Goal: Task Accomplishment & Management: Complete application form

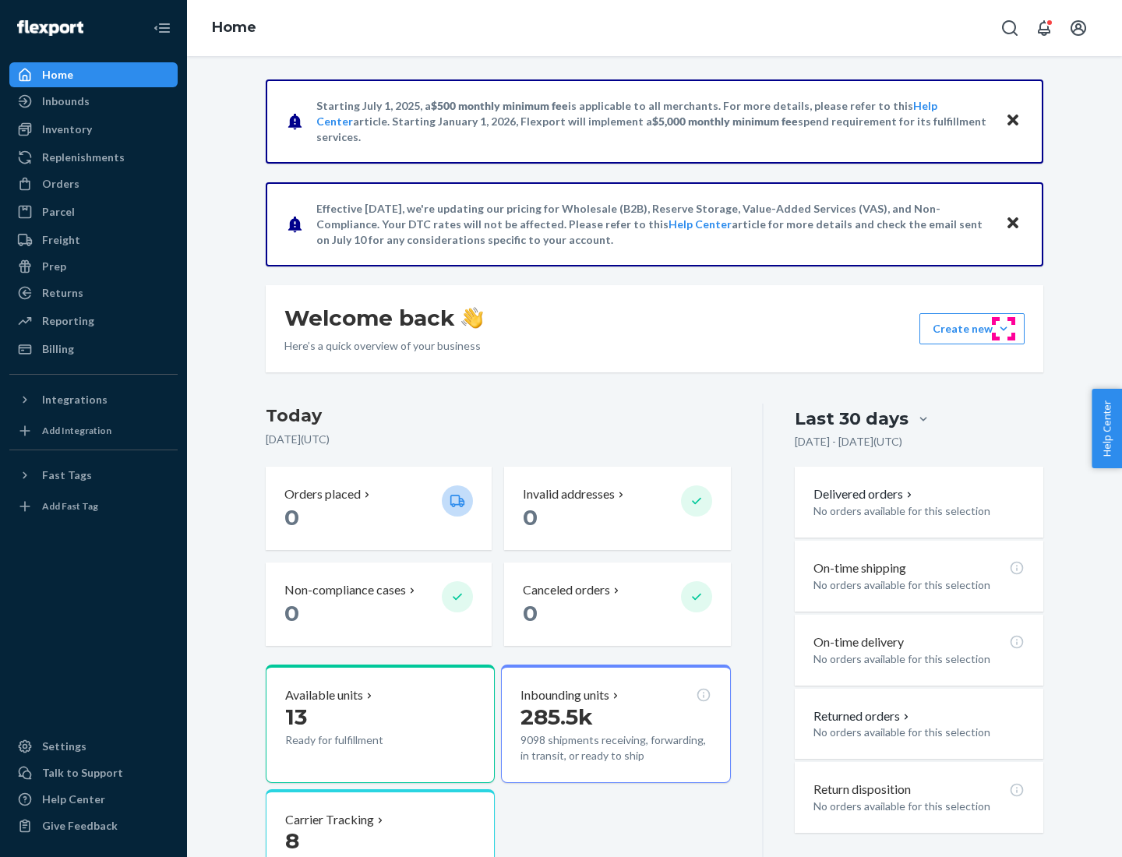
click at [1004, 329] on button "Create new Create new inbound Create new order Create new product" at bounding box center [972, 328] width 105 height 31
click at [94, 101] on div "Inbounds" at bounding box center [93, 101] width 165 height 22
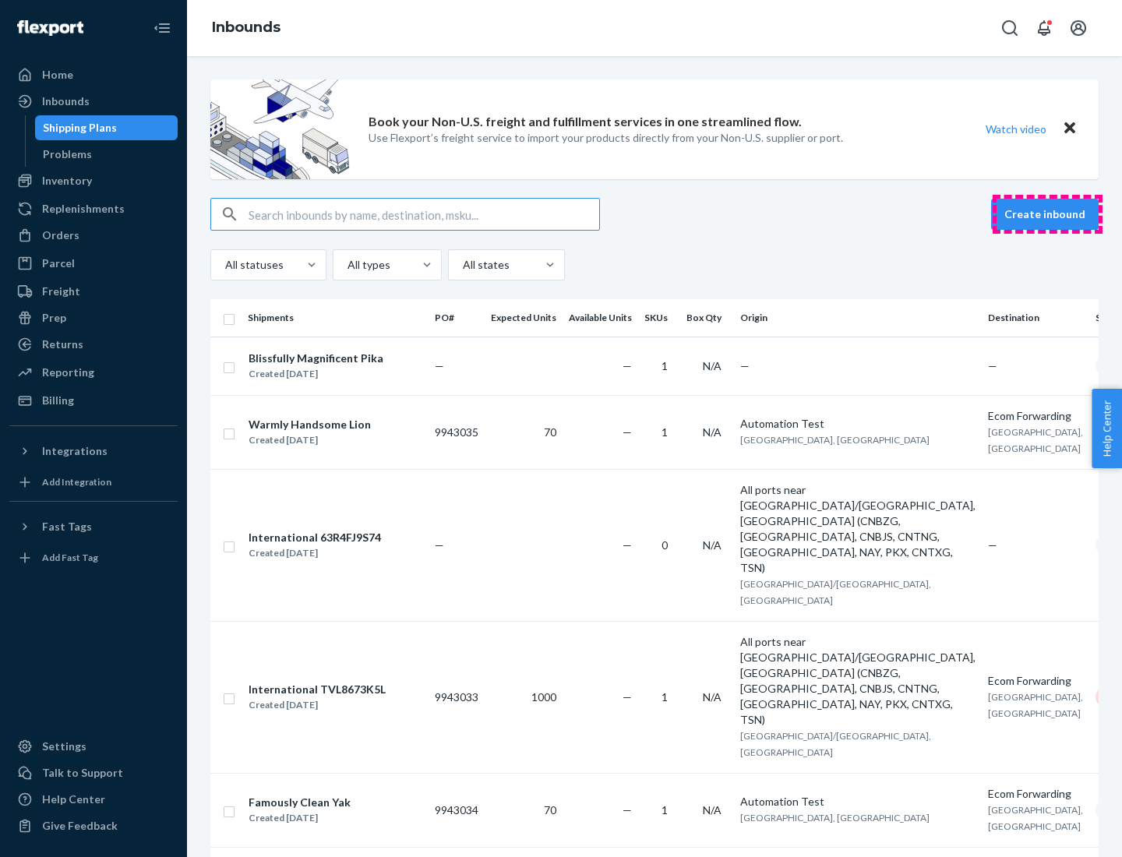
click at [1048, 214] on button "Create inbound" at bounding box center [1046, 214] width 108 height 31
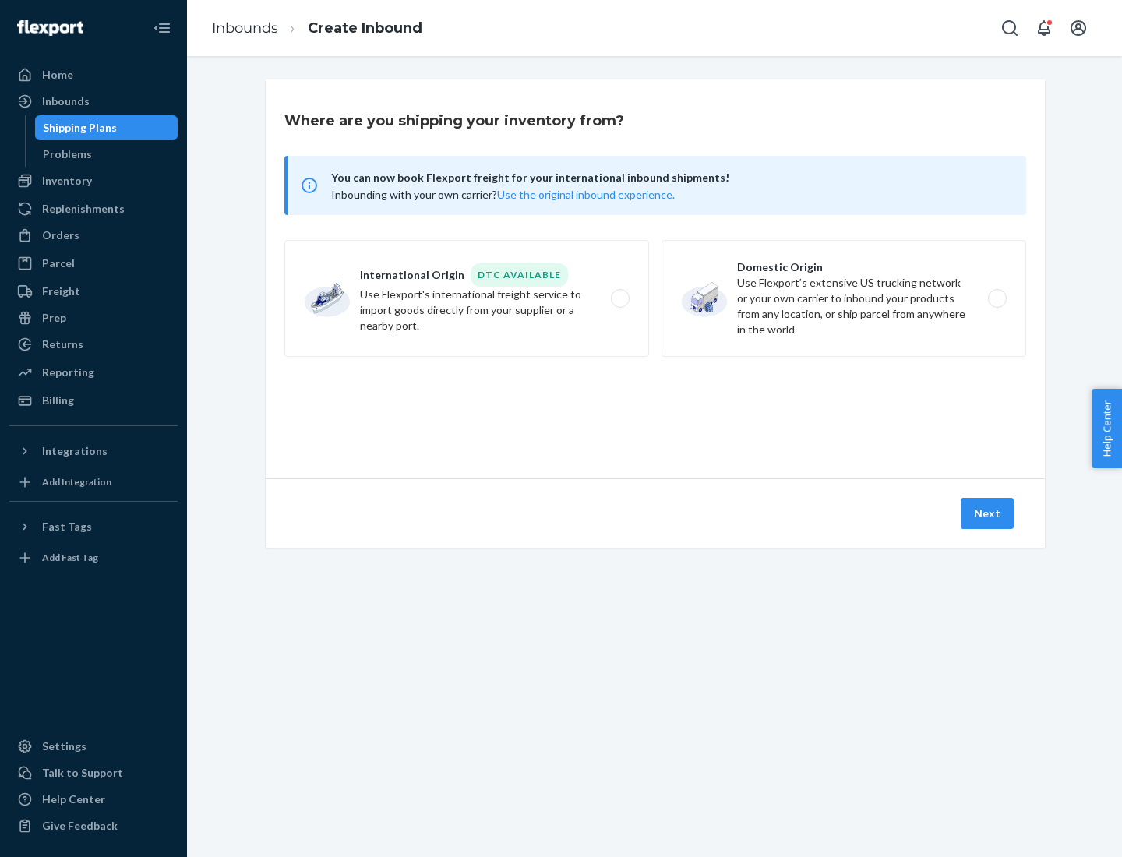
click at [844, 299] on label "Domestic Origin Use Flexport’s extensive US trucking network or your own carrie…" at bounding box center [844, 298] width 365 height 117
click at [997, 299] on input "Domestic Origin Use Flexport’s extensive US trucking network or your own carrie…" at bounding box center [1002, 299] width 10 height 10
radio input "true"
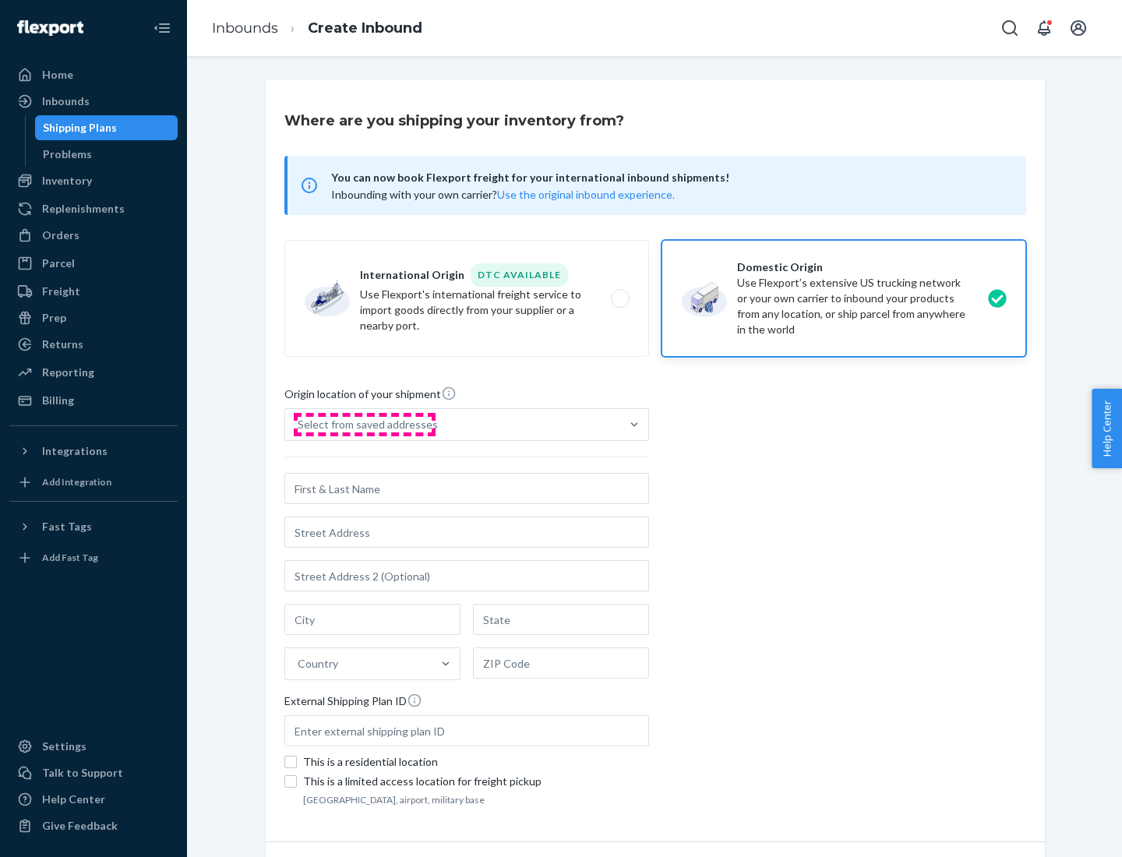
click at [364, 425] on div "Select from saved addresses" at bounding box center [368, 425] width 140 height 16
click at [299, 425] on input "Select from saved addresses" at bounding box center [299, 425] width 2 height 16
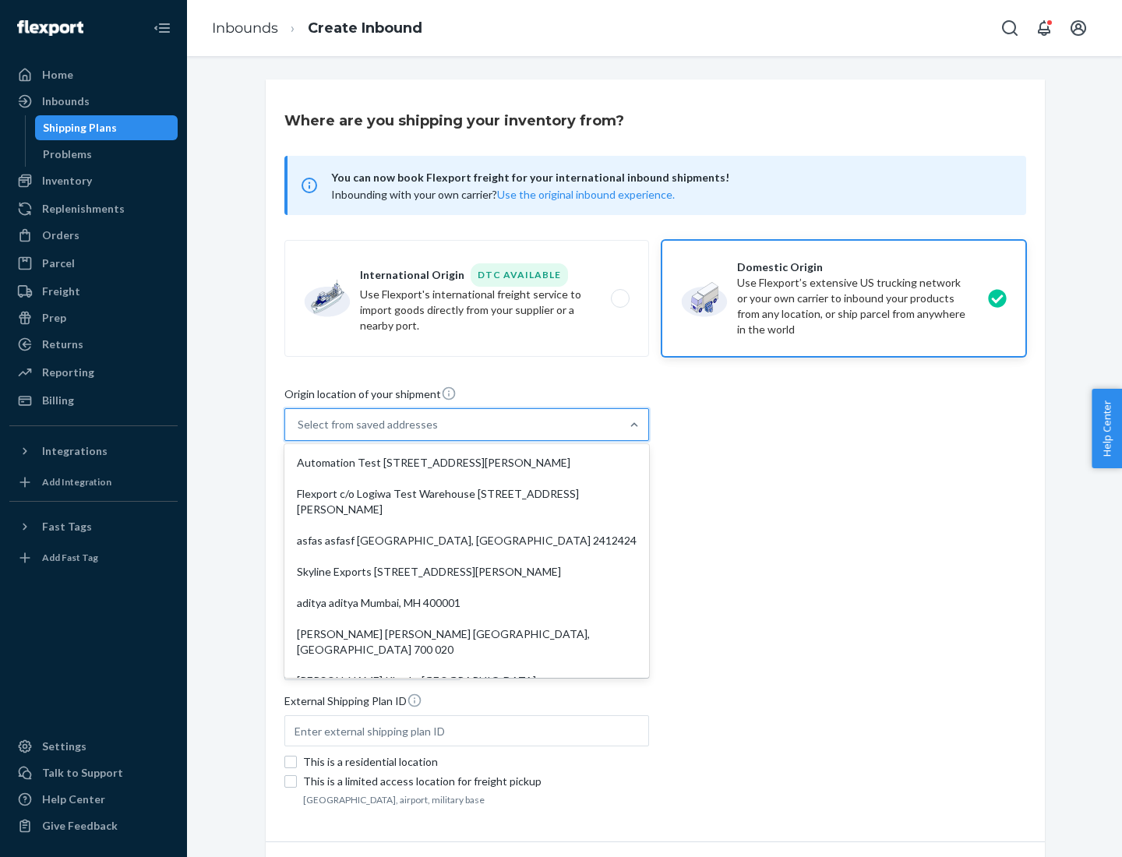
scroll to position [6, 0]
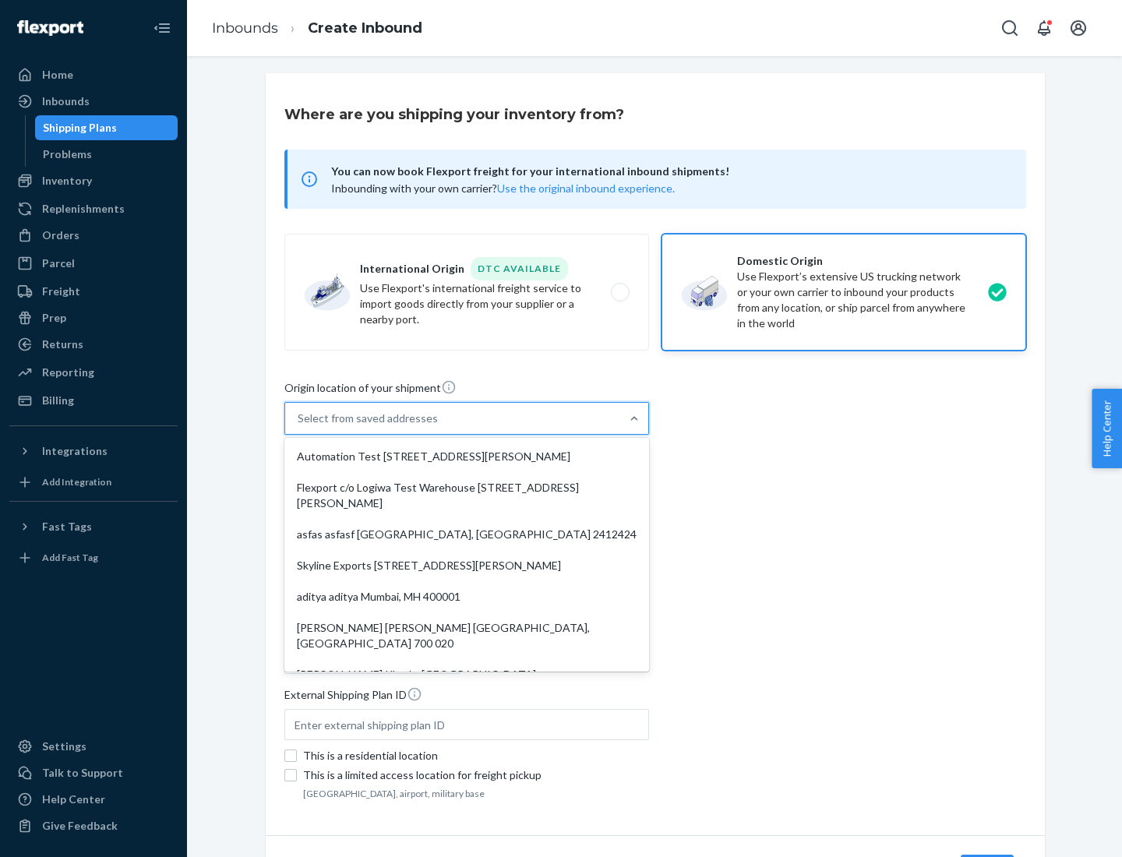
click at [467, 457] on div "Automation Test [STREET_ADDRESS][PERSON_NAME]" at bounding box center [467, 456] width 359 height 31
click at [299, 426] on input "option Automation Test [STREET_ADDRESS][PERSON_NAME]. 9 results available. Use …" at bounding box center [299, 419] width 2 height 16
type input "Automation Test"
type input "9th Floor"
type input "[GEOGRAPHIC_DATA]"
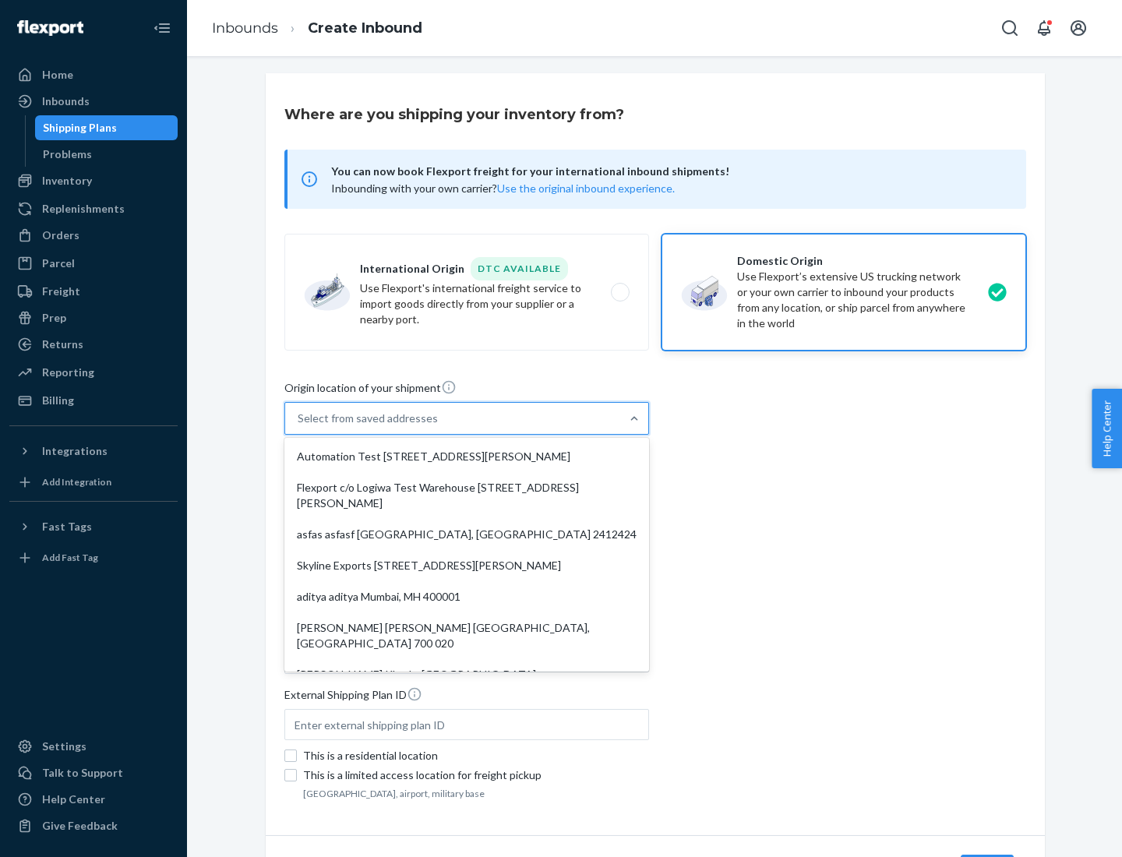
type input "CA"
type input "94104"
type input "[STREET_ADDRESS][PERSON_NAME]"
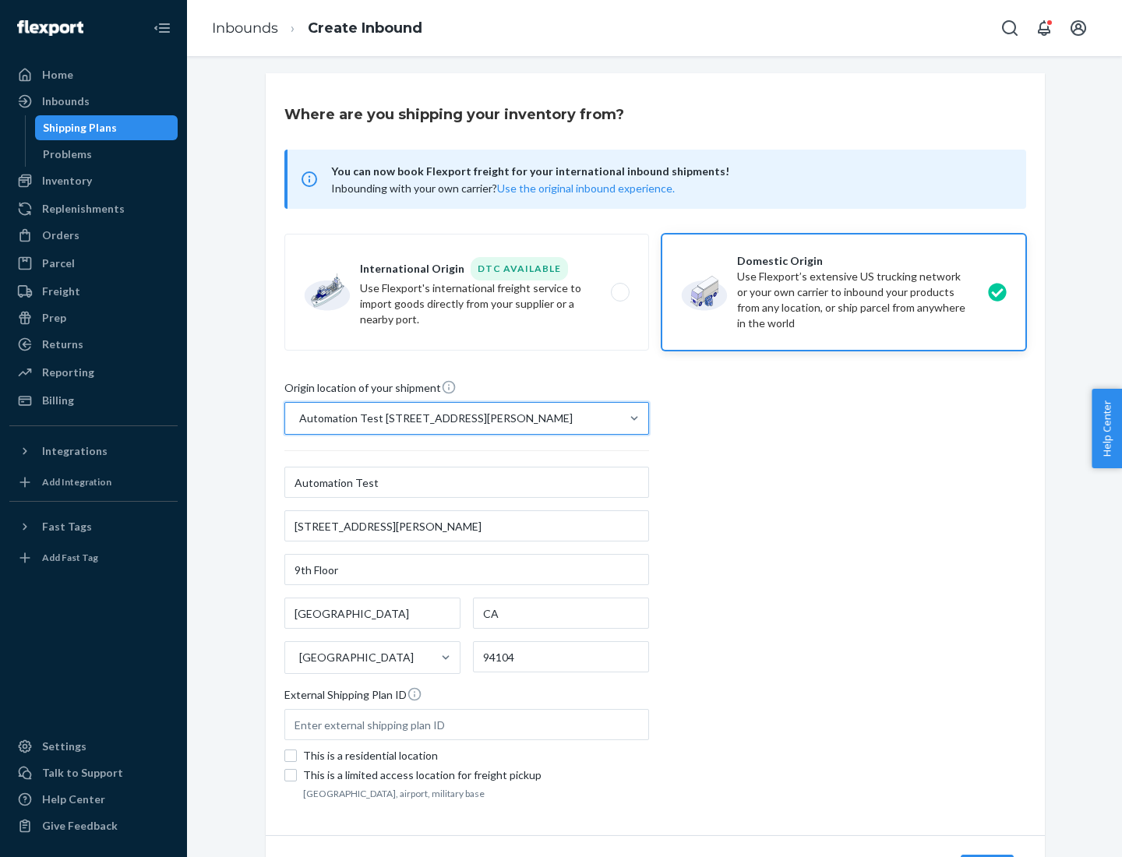
scroll to position [91, 0]
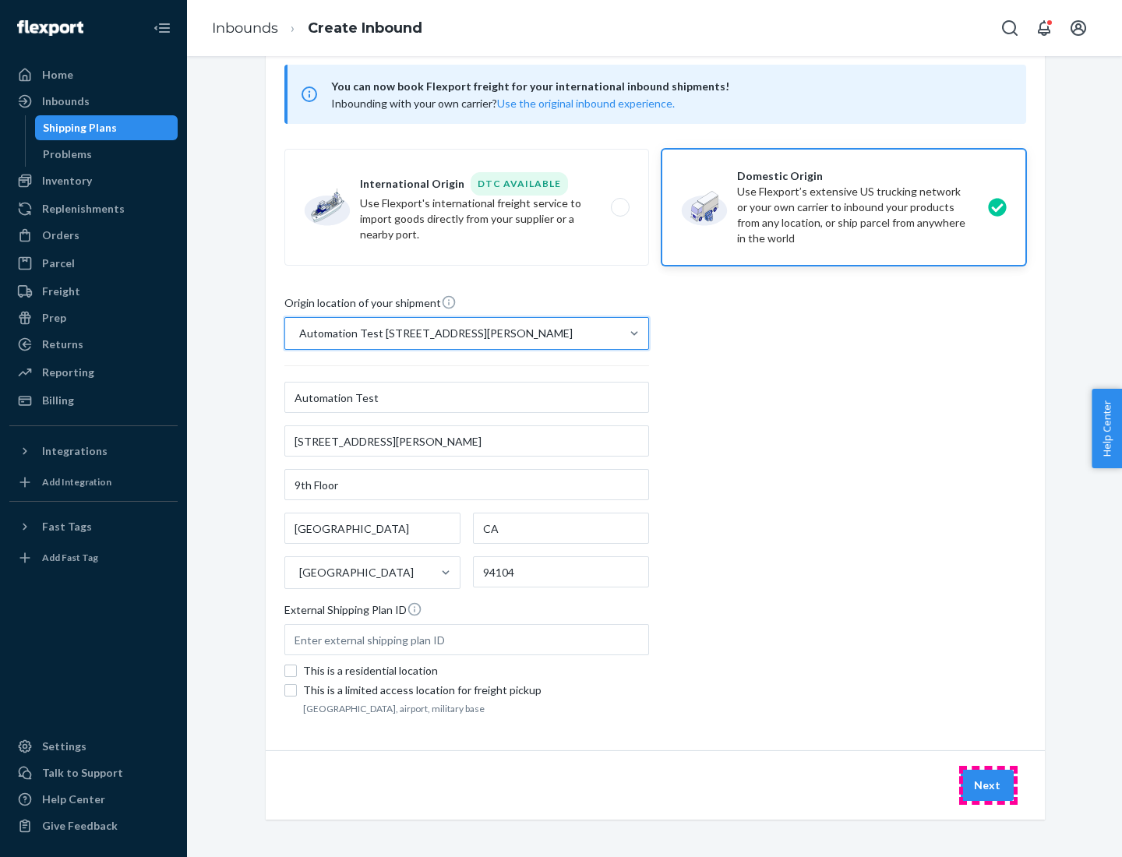
click at [988, 786] on button "Next" at bounding box center [987, 785] width 53 height 31
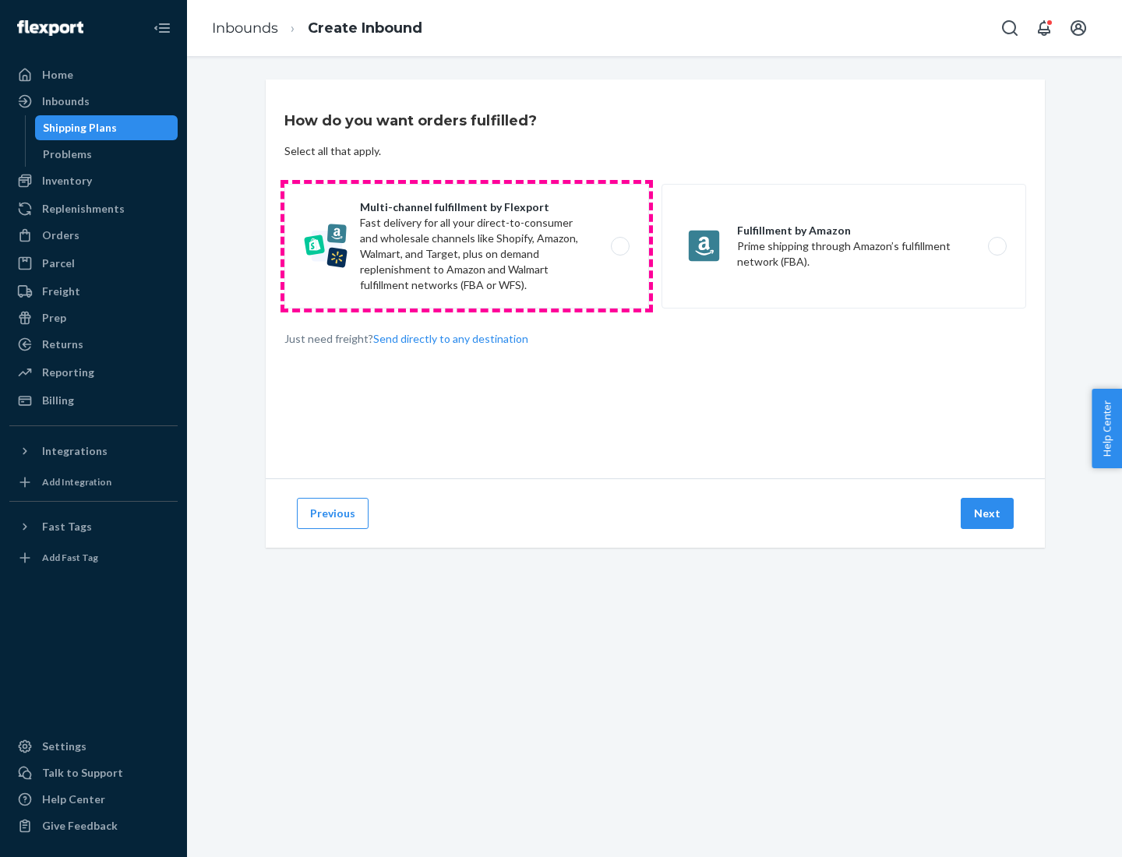
click at [467, 246] on label "Multi-channel fulfillment by Flexport Fast delivery for all your direct-to-cons…" at bounding box center [467, 246] width 365 height 125
click at [620, 246] on input "Multi-channel fulfillment by Flexport Fast delivery for all your direct-to-cons…" at bounding box center [625, 247] width 10 height 10
radio input "true"
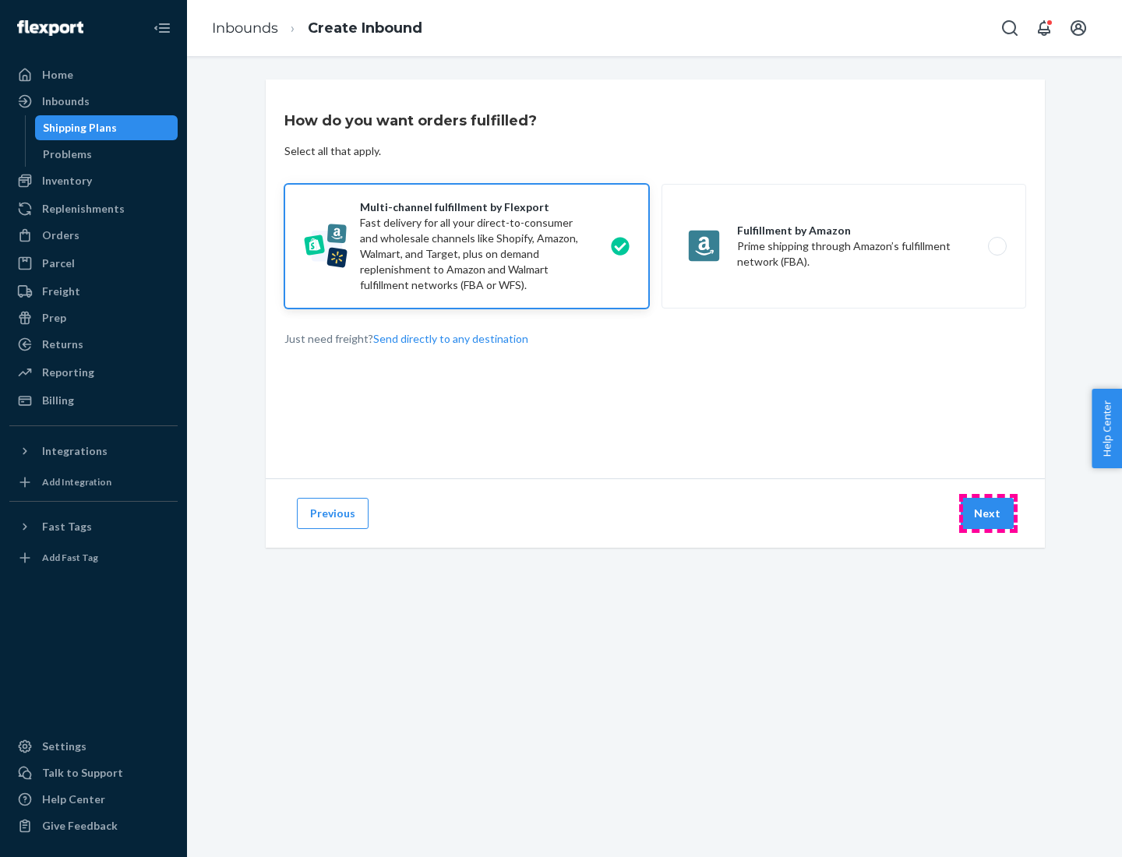
click at [988, 514] on button "Next" at bounding box center [987, 513] width 53 height 31
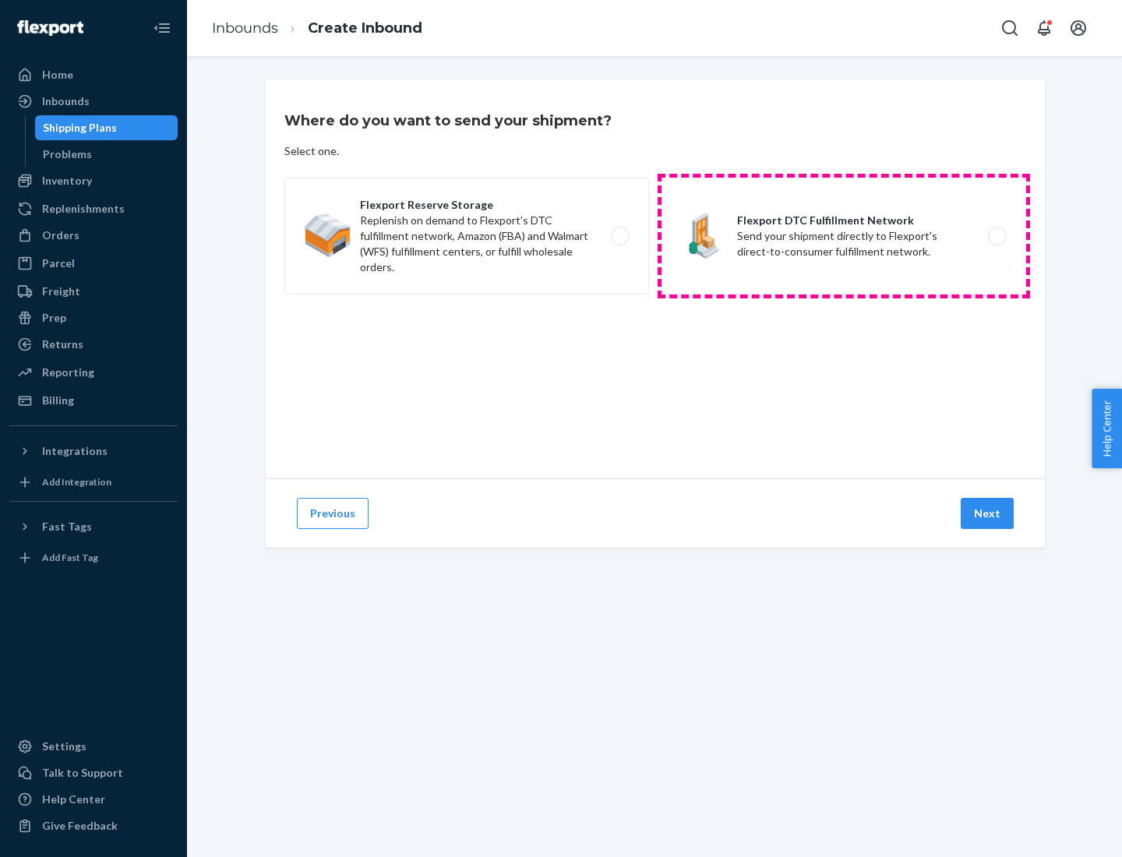
click at [844, 236] on label "Flexport DTC Fulfillment Network Send your shipment directly to Flexport's dire…" at bounding box center [844, 236] width 365 height 117
click at [997, 236] on input "Flexport DTC Fulfillment Network Send your shipment directly to Flexport's dire…" at bounding box center [1002, 237] width 10 height 10
radio input "true"
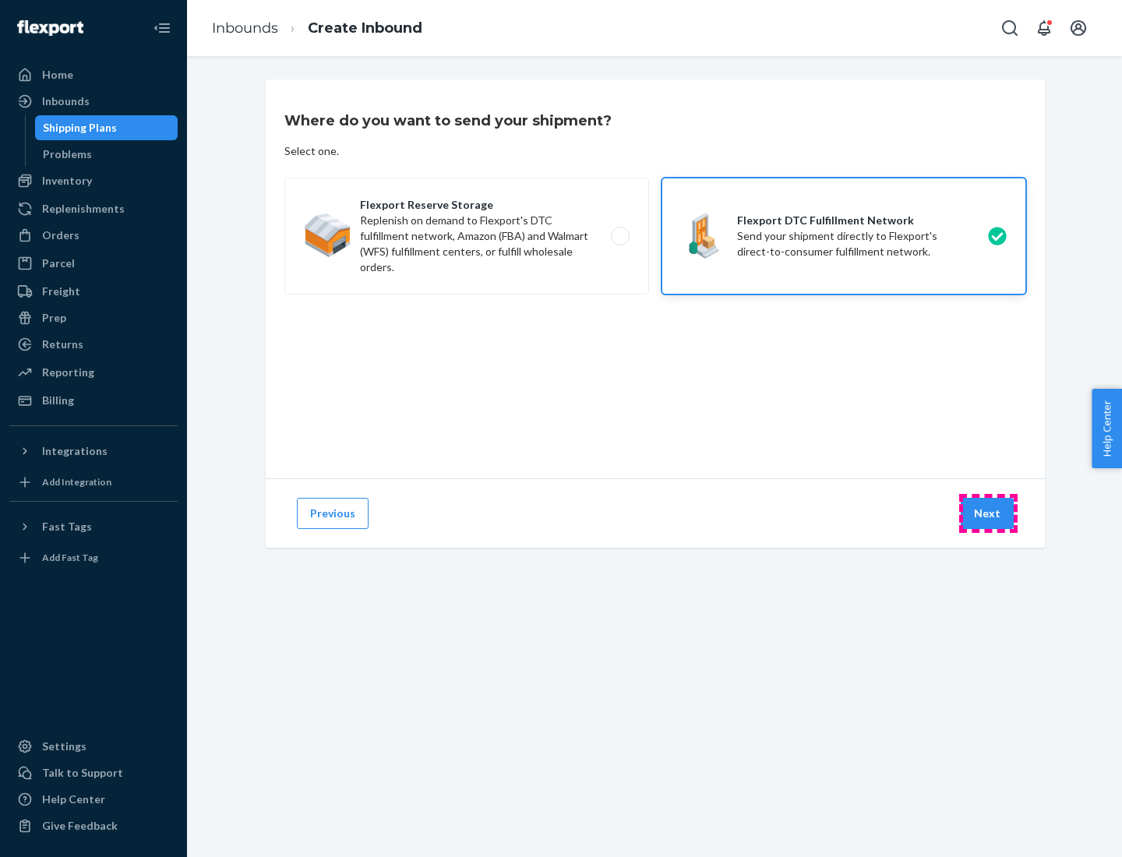
click at [988, 514] on button "Next" at bounding box center [987, 513] width 53 height 31
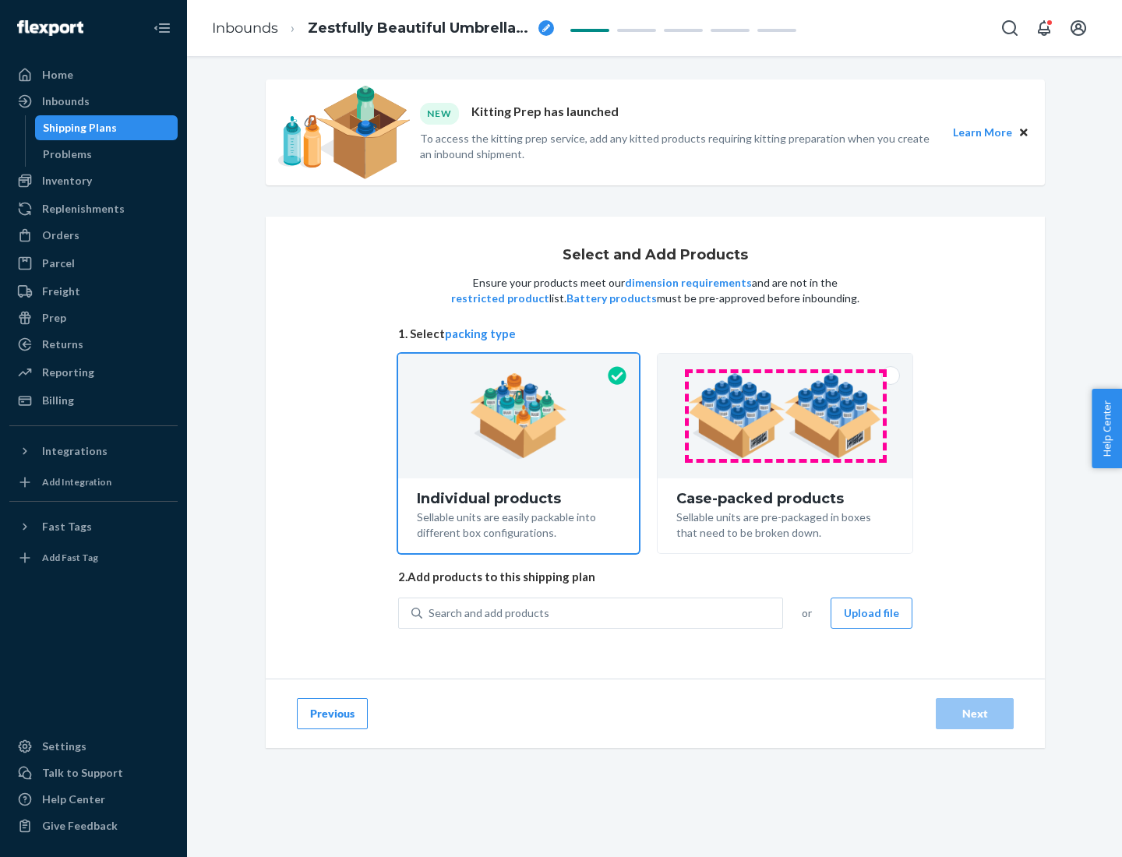
click at [786, 416] on img at bounding box center [785, 416] width 194 height 86
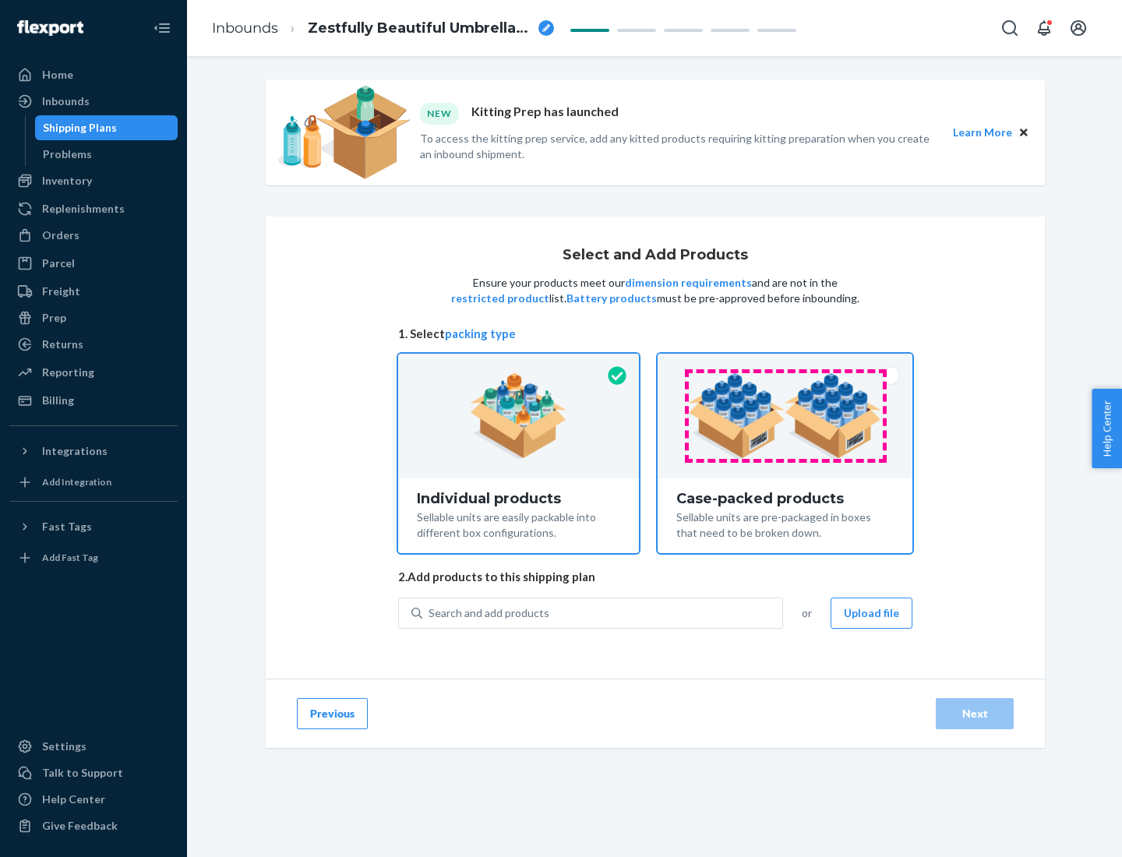
click at [786, 364] on input "Case-packed products Sellable units are pre-packaged in boxes that need to be b…" at bounding box center [785, 359] width 10 height 10
radio input "true"
radio input "false"
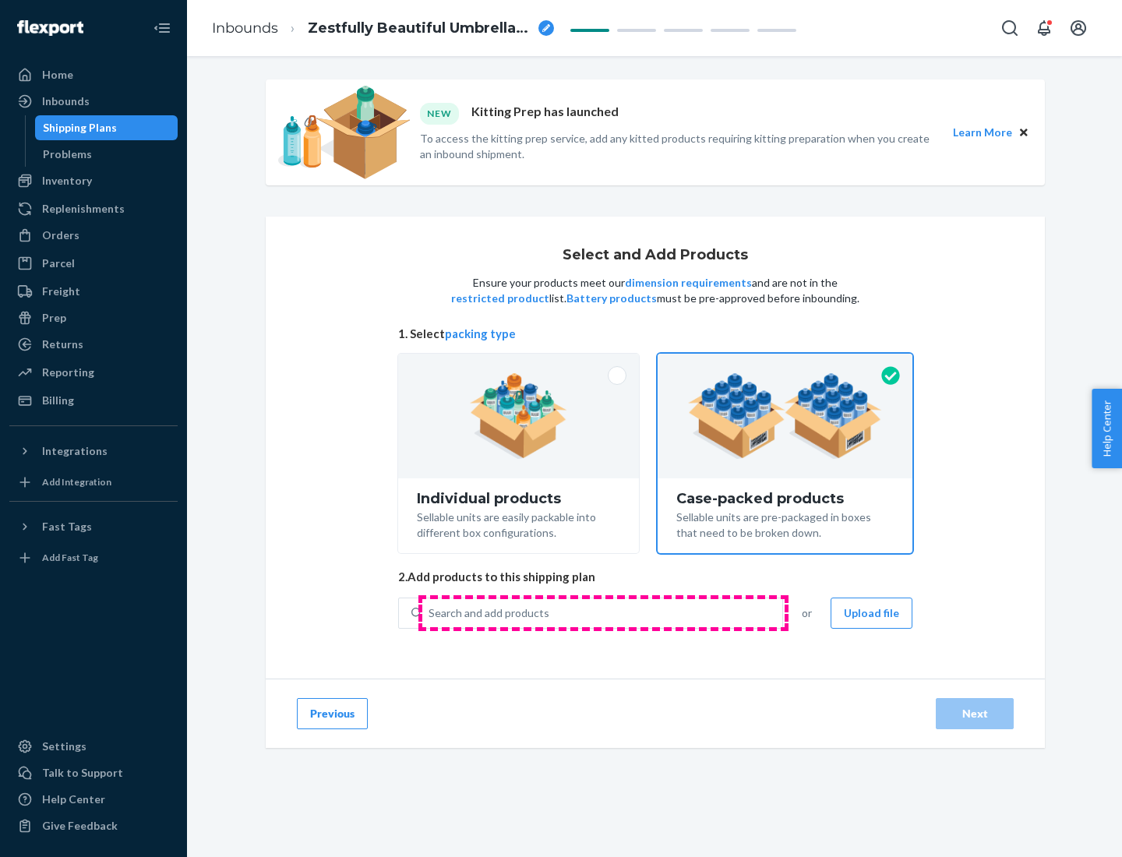
click at [603, 613] on div "Search and add products" at bounding box center [602, 613] width 360 height 28
click at [430, 613] on input "Search and add products" at bounding box center [430, 614] width 2 height 16
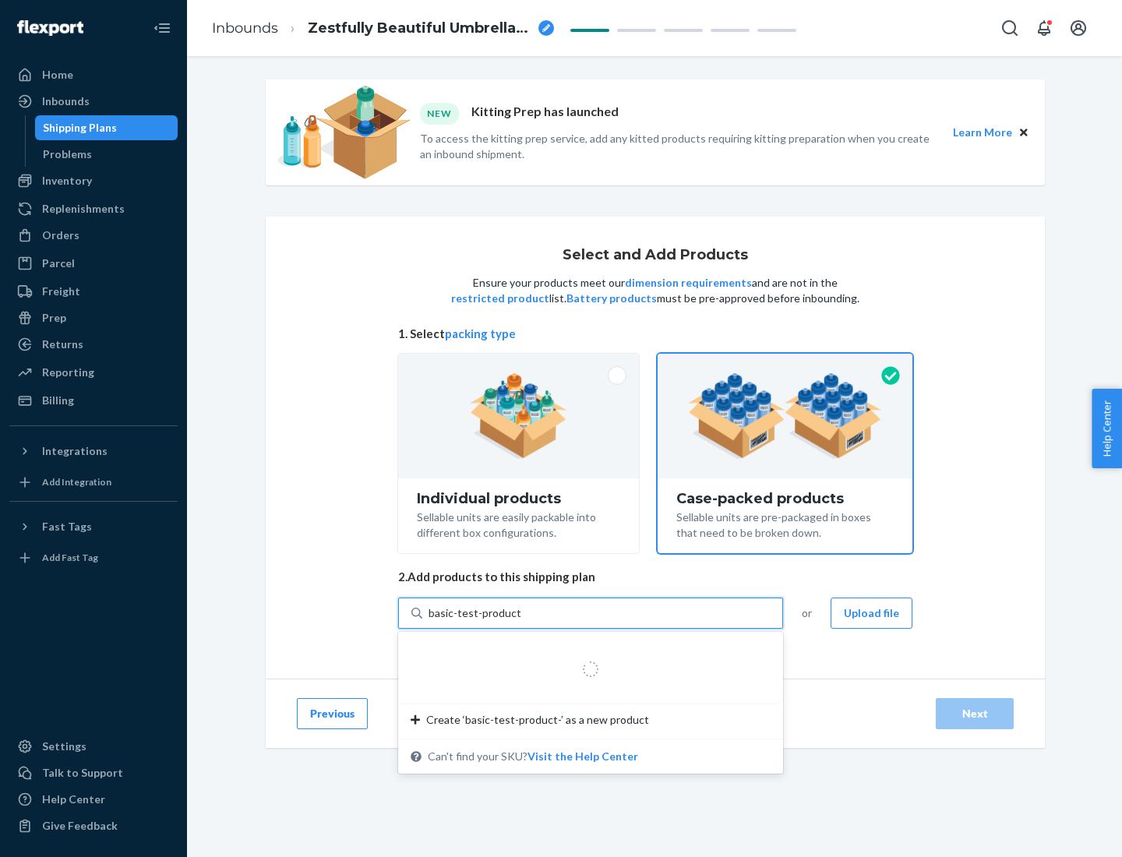
type input "basic-test-product-1"
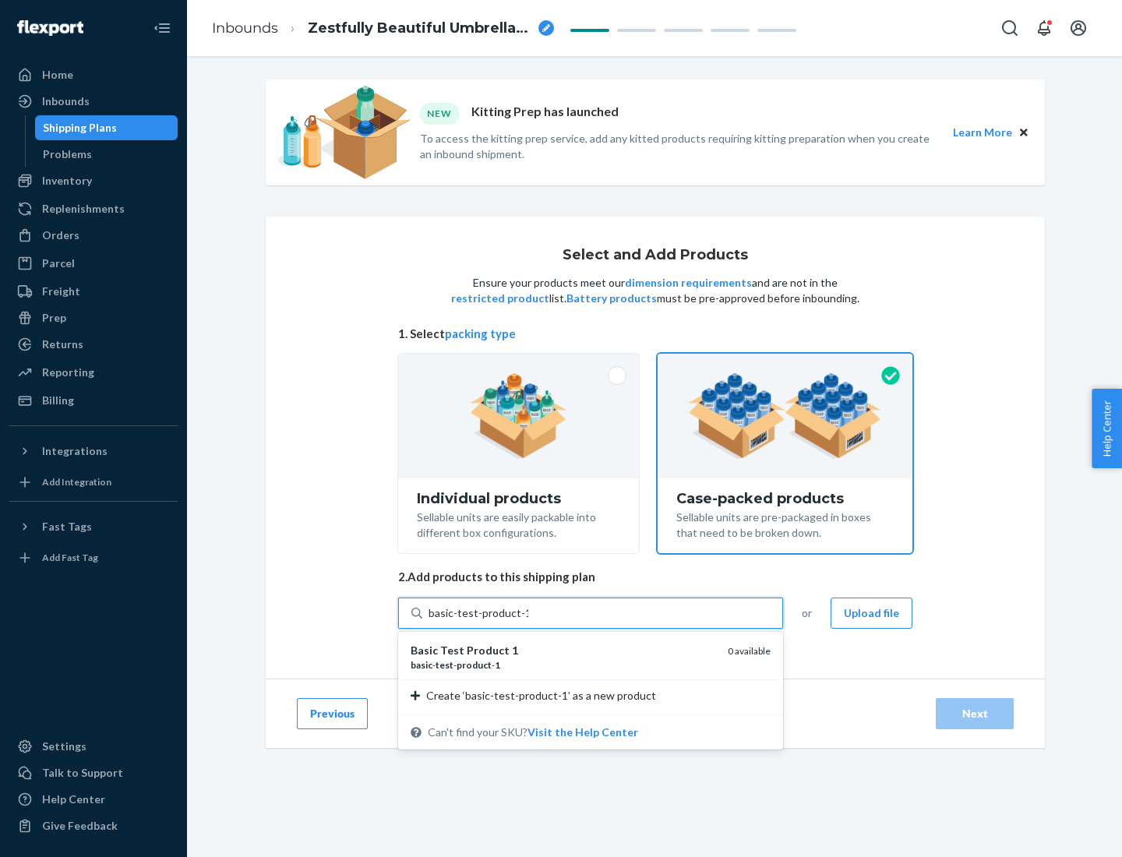
click at [564, 665] on div "basic - test - product - 1" at bounding box center [563, 665] width 305 height 13
click at [529, 621] on input "basic-test-product-1" at bounding box center [479, 614] width 100 height 16
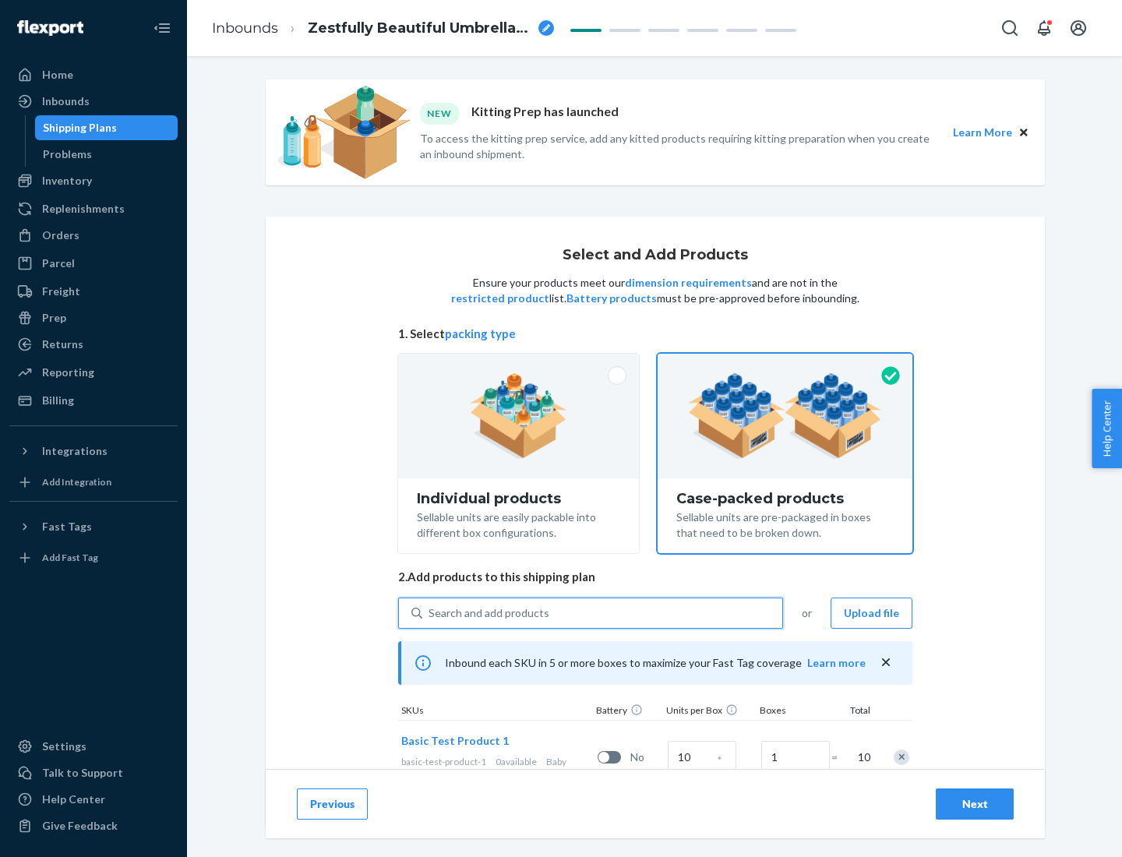
scroll to position [56, 0]
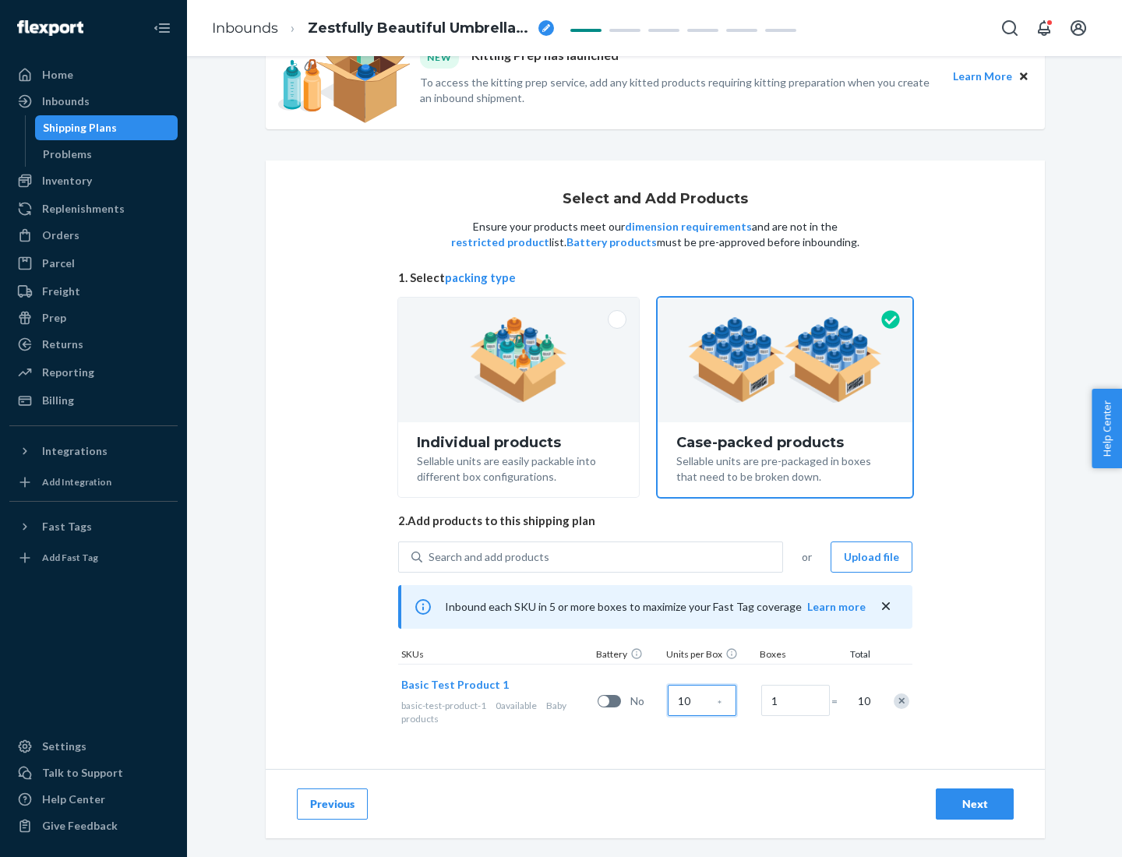
type input "10"
type input "7"
click at [975, 804] on div "Next" at bounding box center [974, 805] width 51 height 16
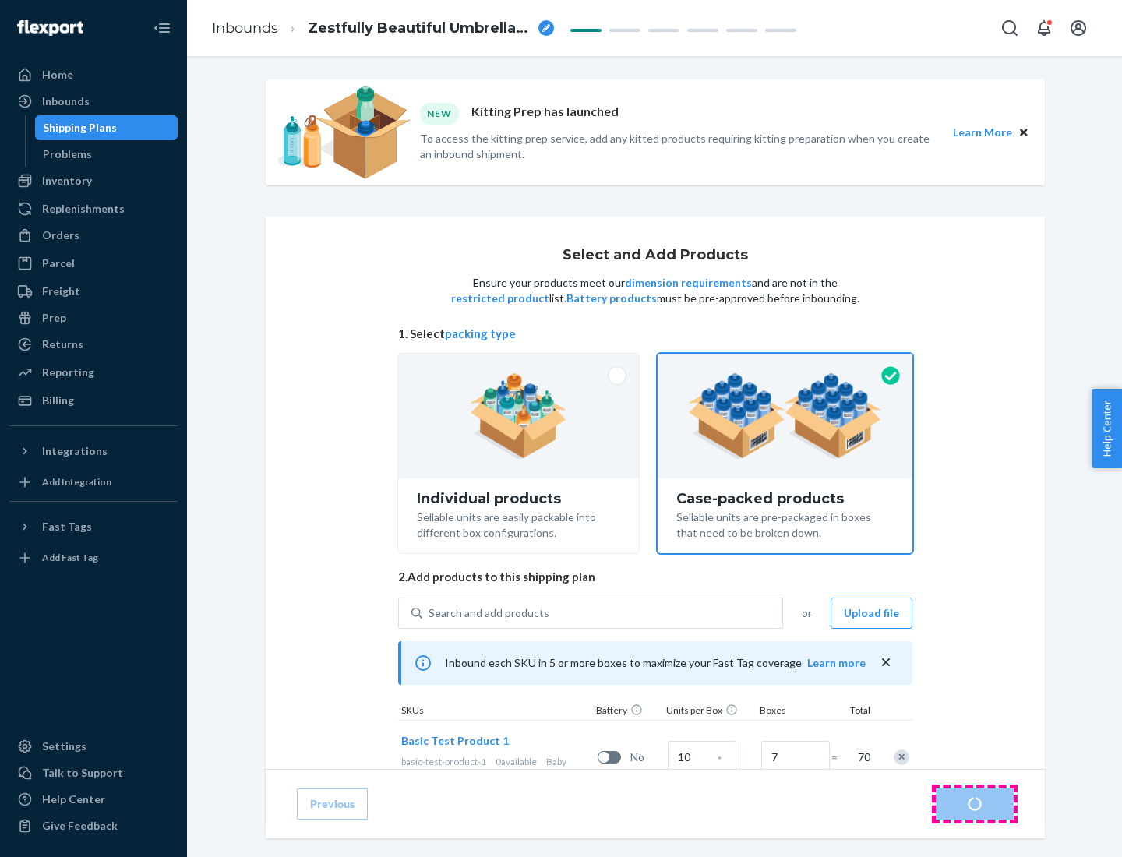
radio input "true"
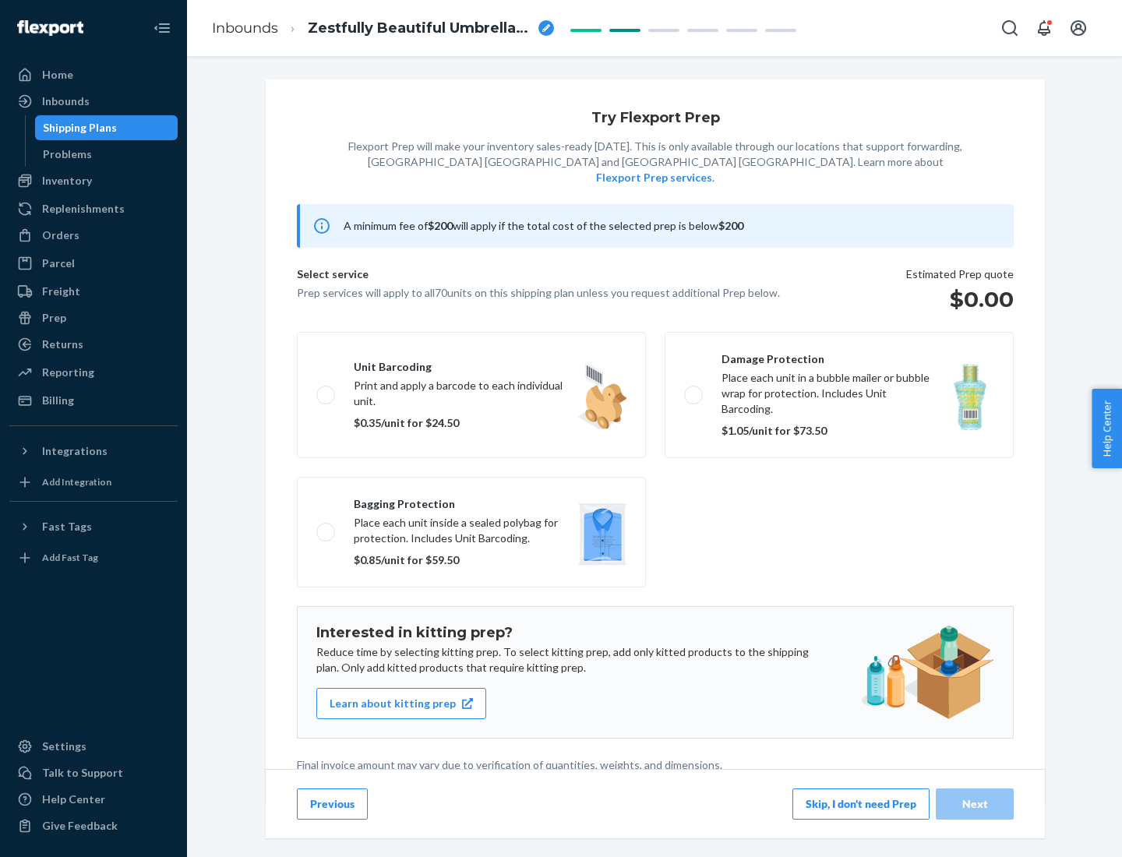
scroll to position [4, 0]
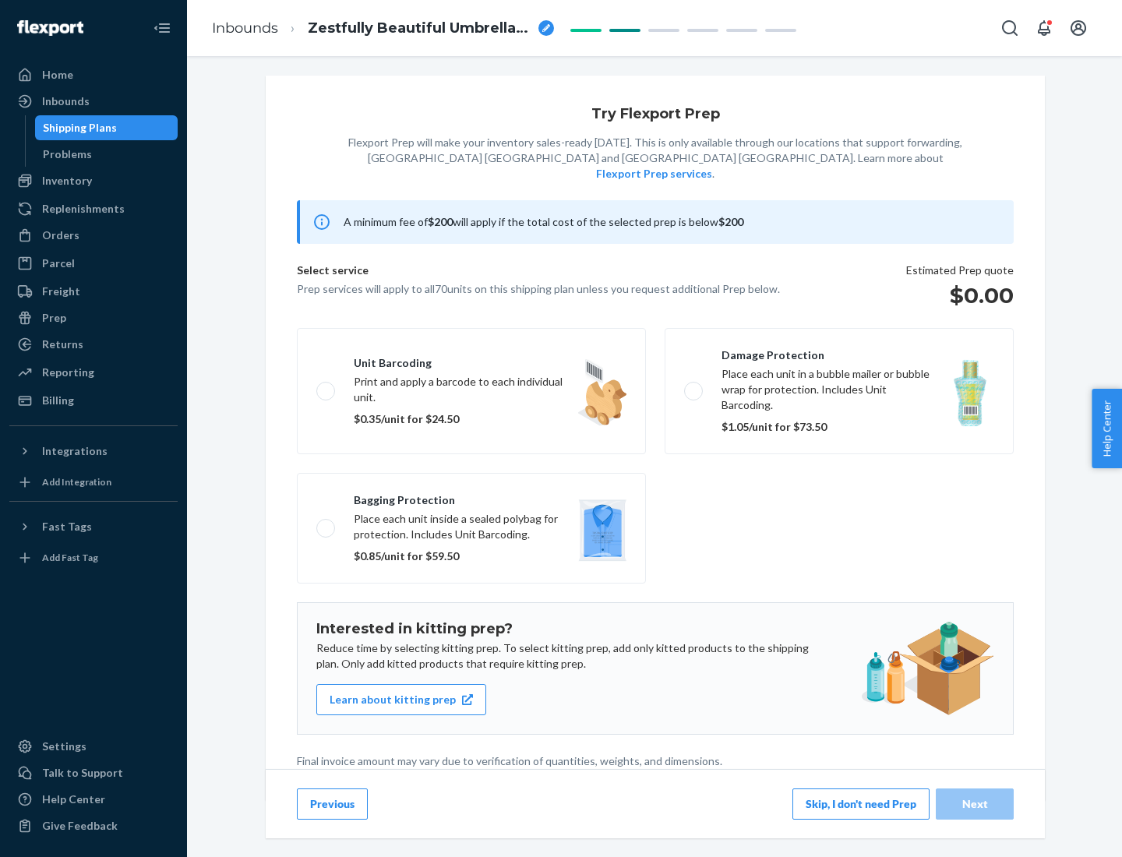
click at [472, 497] on label "Bagging protection Place each unit inside a sealed polybag for protection. Incl…" at bounding box center [471, 528] width 349 height 111
click at [327, 523] on input "Bagging protection Place each unit inside a sealed polybag for protection. Incl…" at bounding box center [321, 528] width 10 height 10
checkbox input "true"
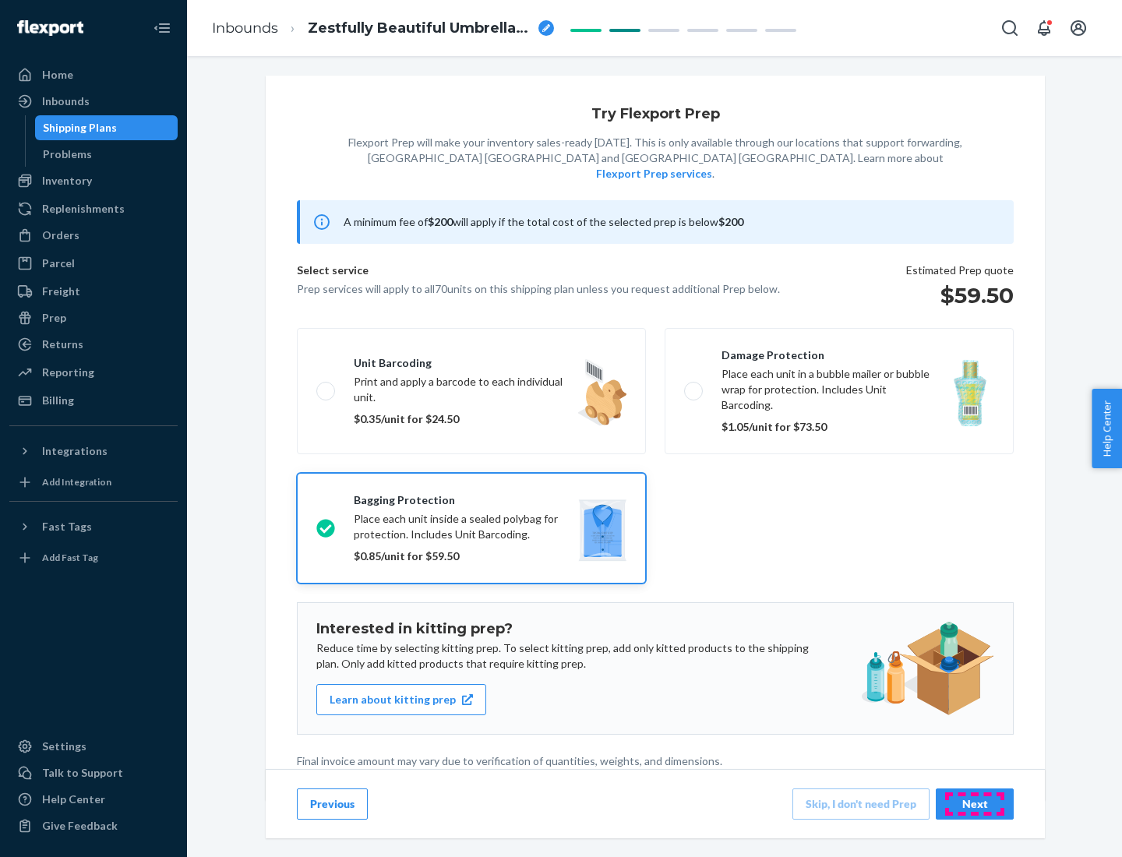
click at [975, 804] on div "Next" at bounding box center [974, 805] width 51 height 16
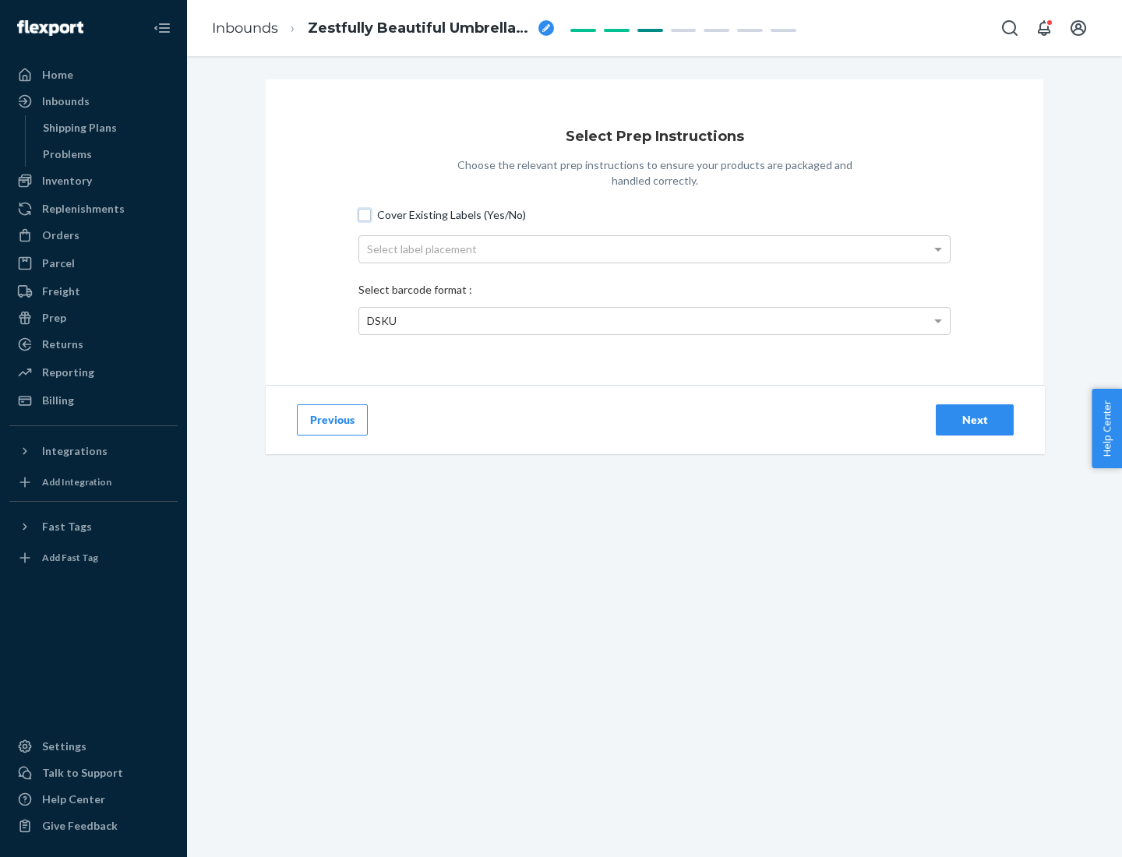
click at [365, 214] on input "Cover Existing Labels (Yes/No)" at bounding box center [365, 215] width 12 height 12
checkbox input "true"
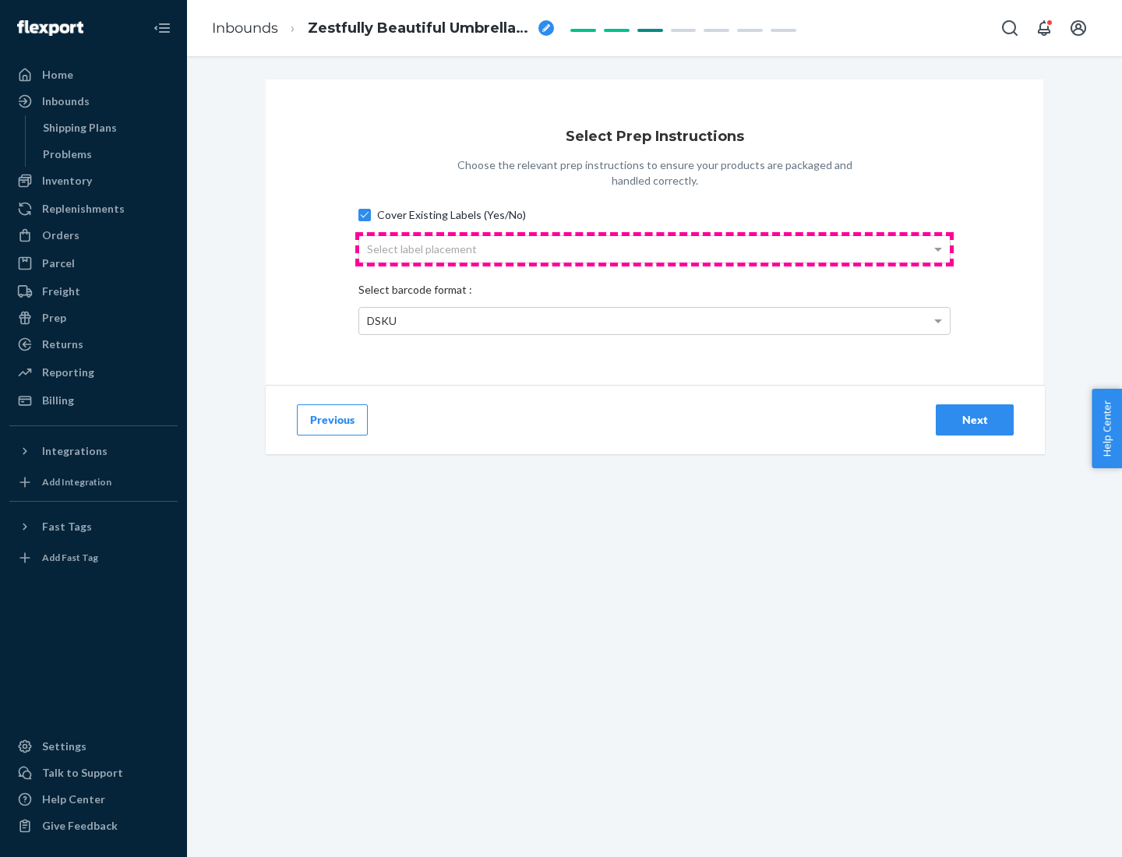
click at [655, 249] on div "Select label placement" at bounding box center [654, 249] width 591 height 27
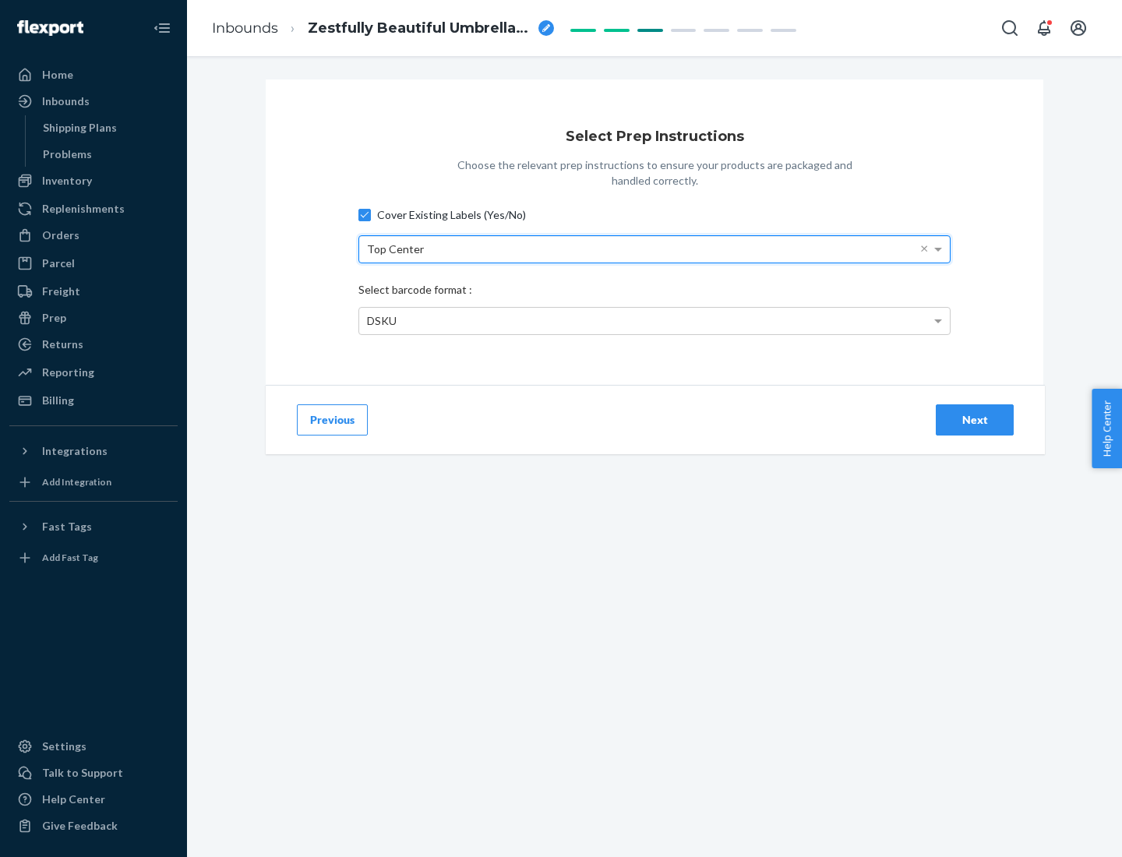
click at [655, 320] on div "DSKU" at bounding box center [654, 321] width 591 height 27
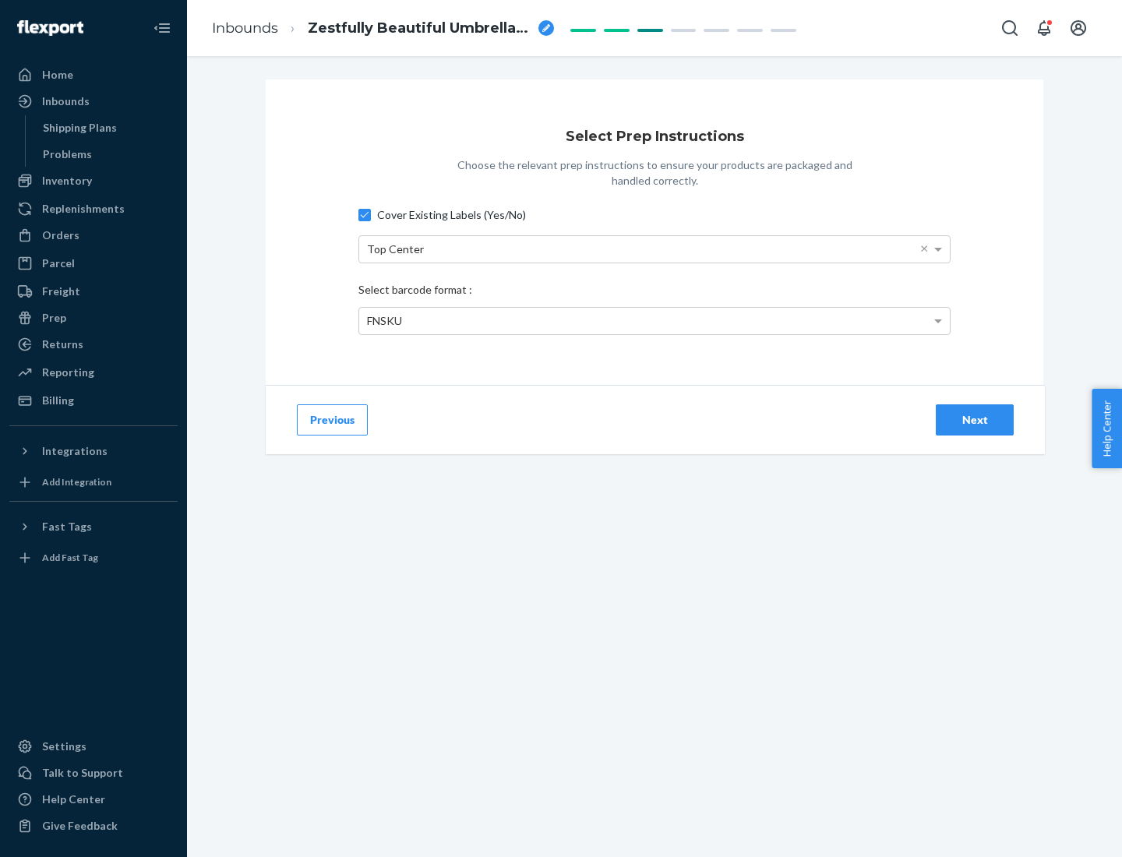
click at [975, 419] on div "Next" at bounding box center [974, 420] width 51 height 16
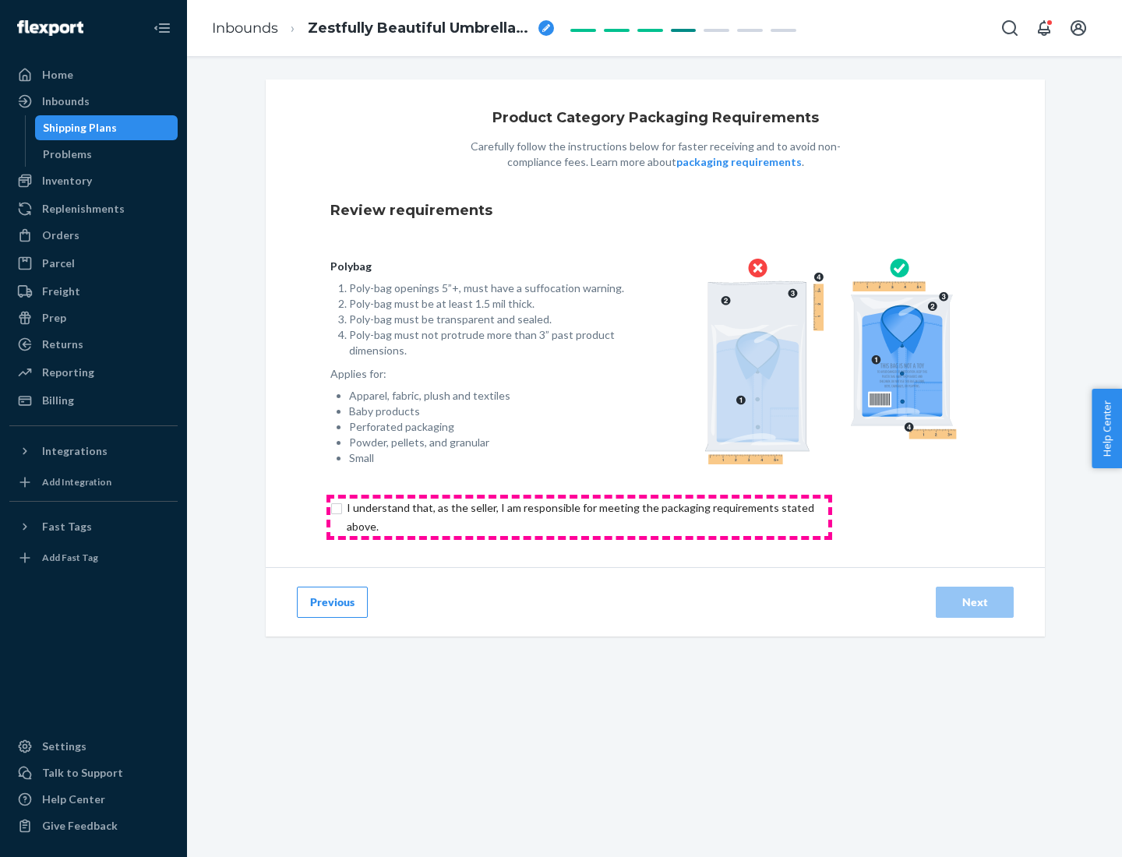
click at [579, 517] on input "checkbox" at bounding box center [590, 517] width 518 height 37
checkbox input "true"
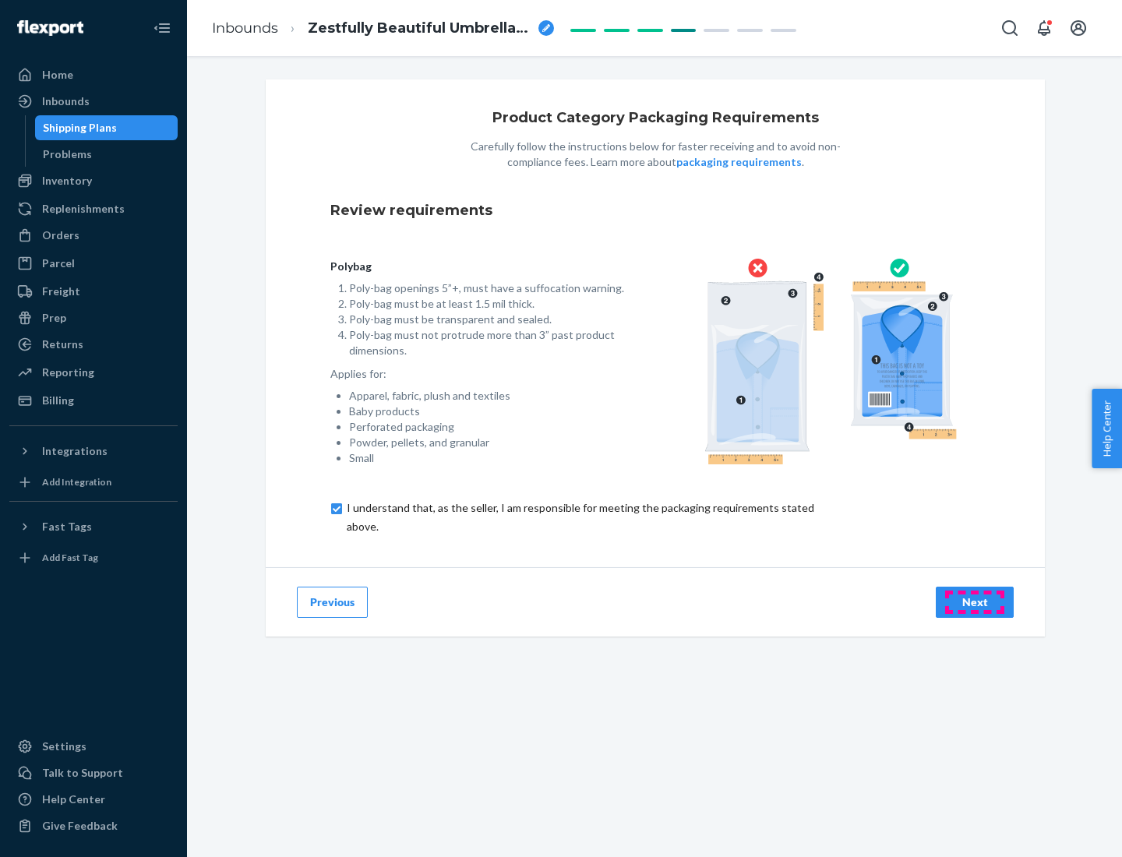
click at [975, 602] on div "Next" at bounding box center [974, 603] width 51 height 16
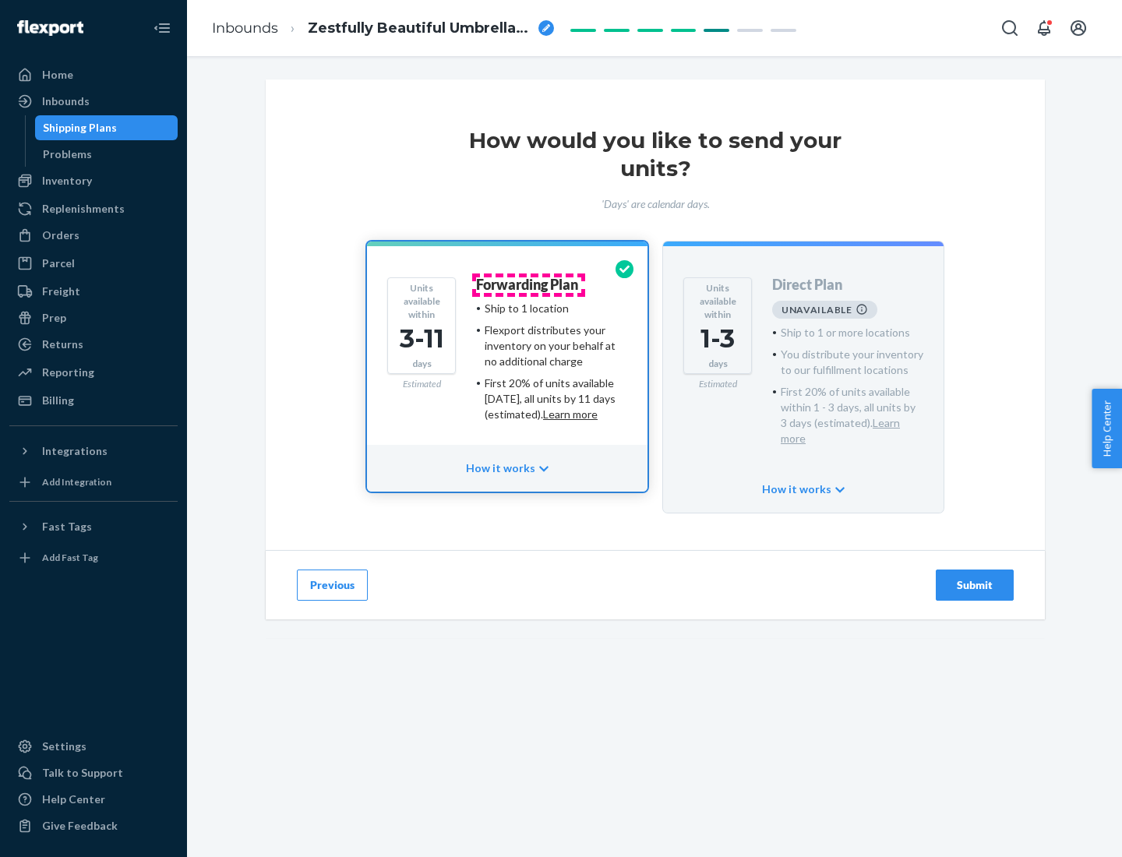
click at [529, 285] on h4 "Forwarding Plan" at bounding box center [527, 286] width 102 height 16
click at [975, 578] on div "Submit" at bounding box center [974, 586] width 51 height 16
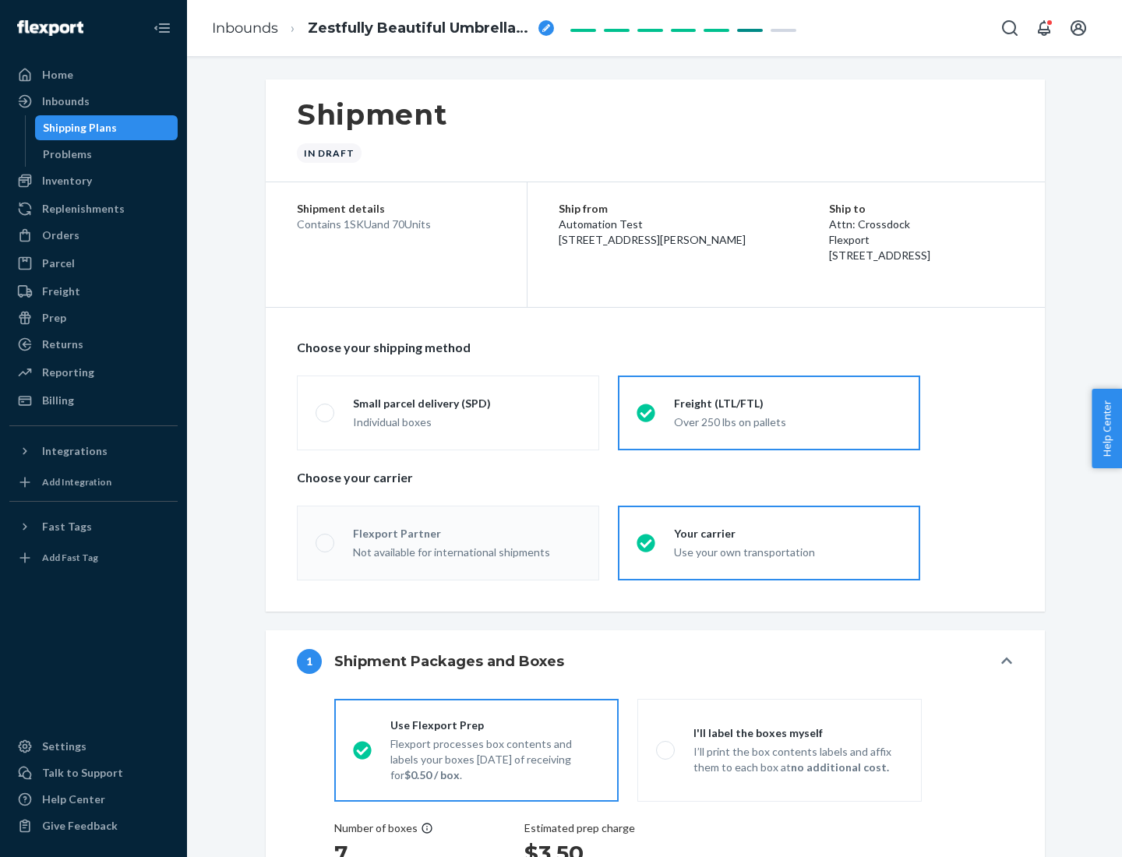
radio input "true"
radio input "false"
radio input "true"
radio input "false"
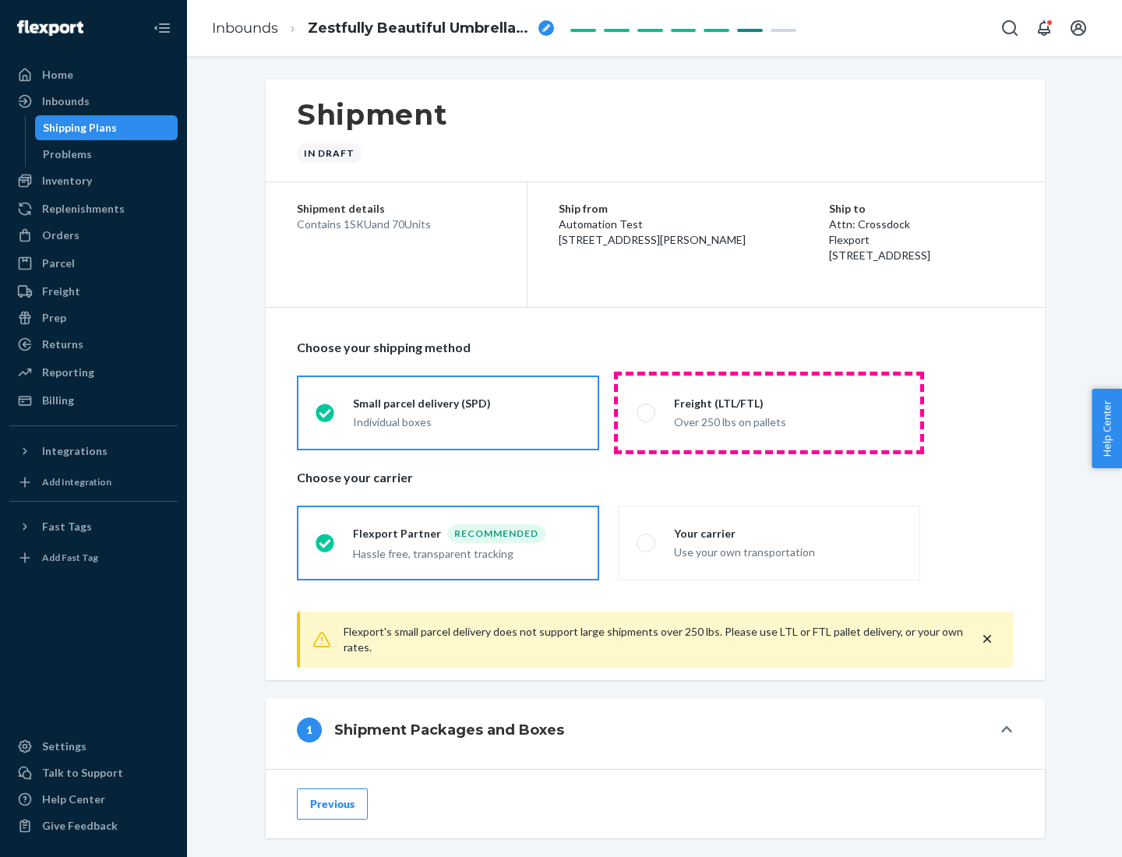
click at [769, 412] on div "Over 250 lbs on pallets" at bounding box center [788, 421] width 228 height 19
click at [647, 412] on input "Freight (LTL/FTL) Over 250 lbs on pallets" at bounding box center [642, 413] width 10 height 10
radio input "true"
radio input "false"
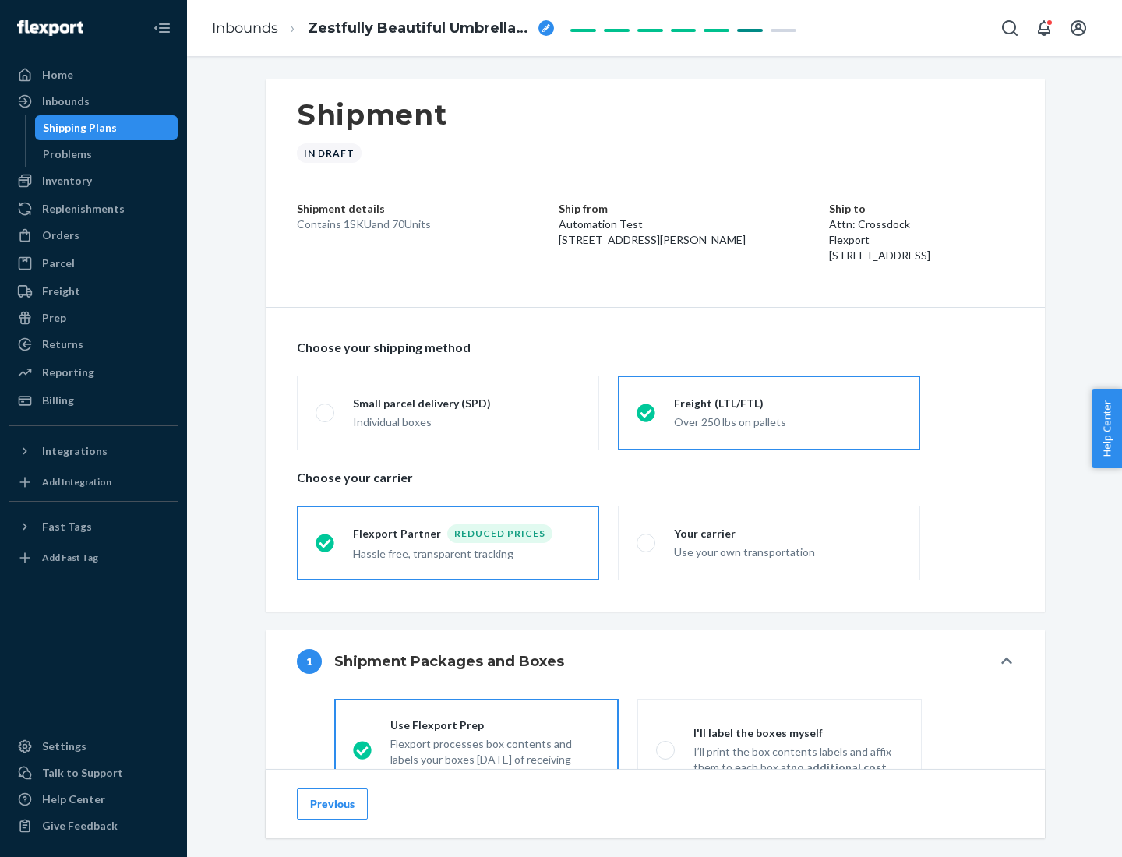
scroll to position [87, 0]
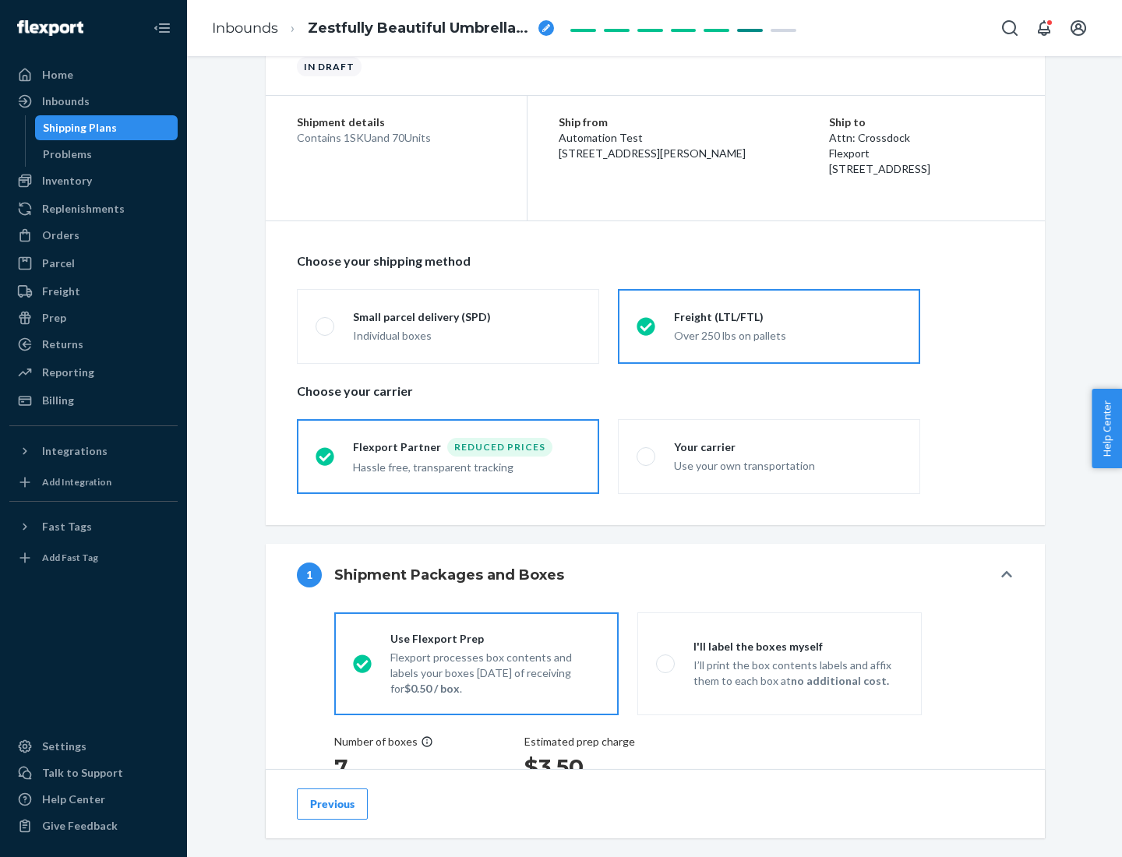
click at [769, 456] on div "Use your own transportation" at bounding box center [788, 464] width 228 height 19
click at [647, 456] on input "Your carrier Use your own transportation" at bounding box center [642, 456] width 10 height 10
radio input "true"
radio input "false"
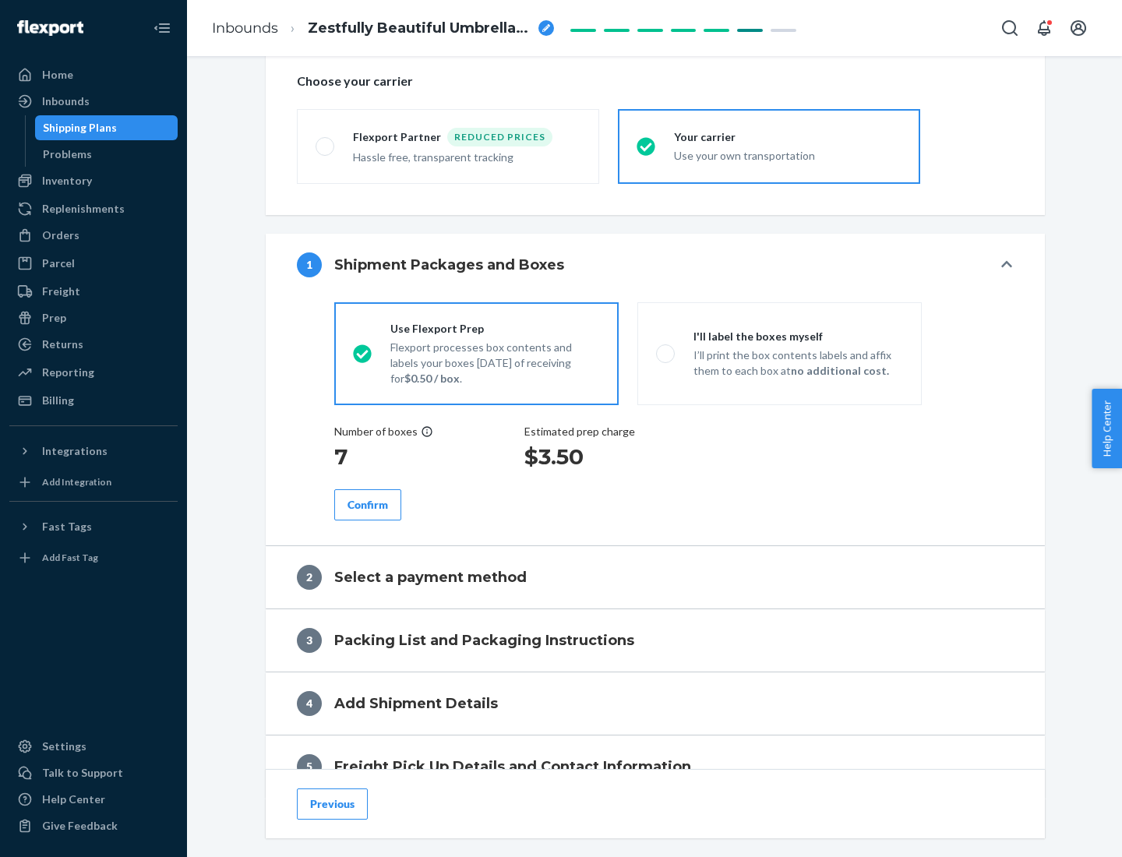
scroll to position [294, 0]
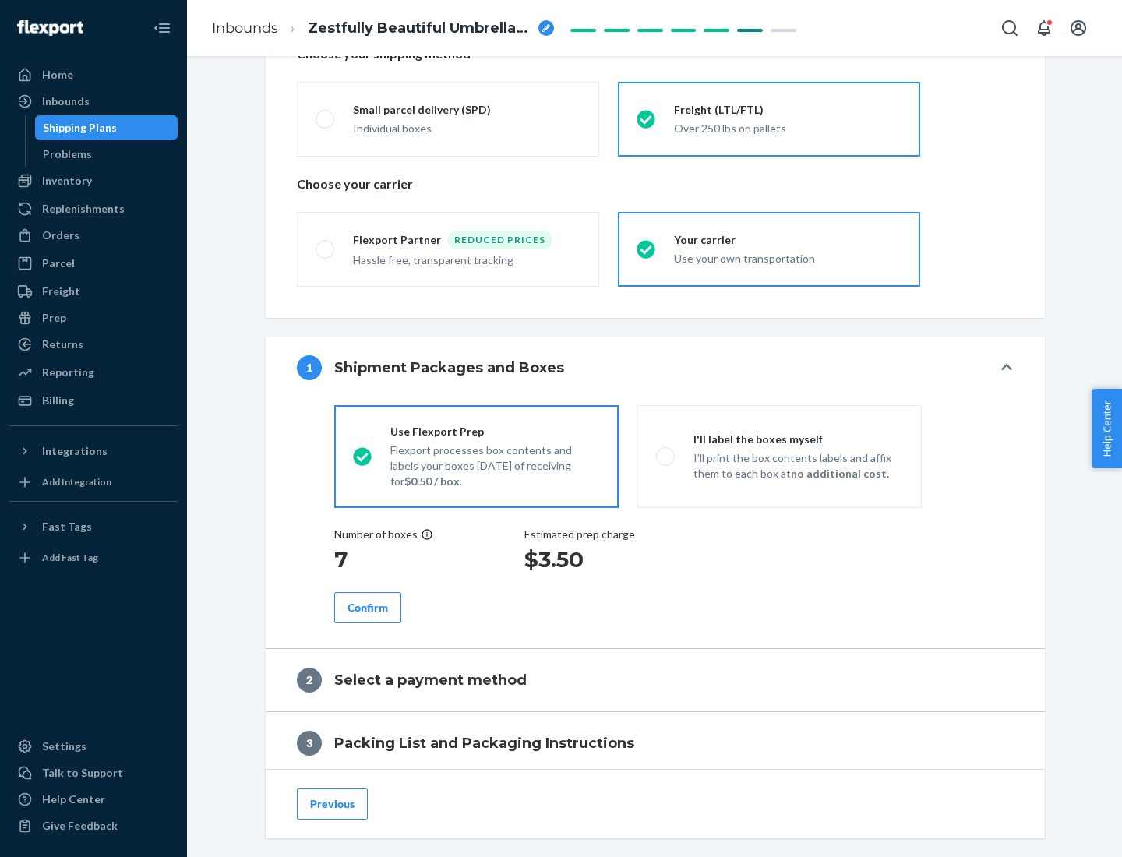
click at [780, 456] on p "I’ll print the box contents labels and affix them to each box at no additional …" at bounding box center [799, 466] width 210 height 31
click at [666, 456] on input "I'll label the boxes myself I’ll print the box contents labels and affix them t…" at bounding box center [661, 456] width 10 height 10
radio input "true"
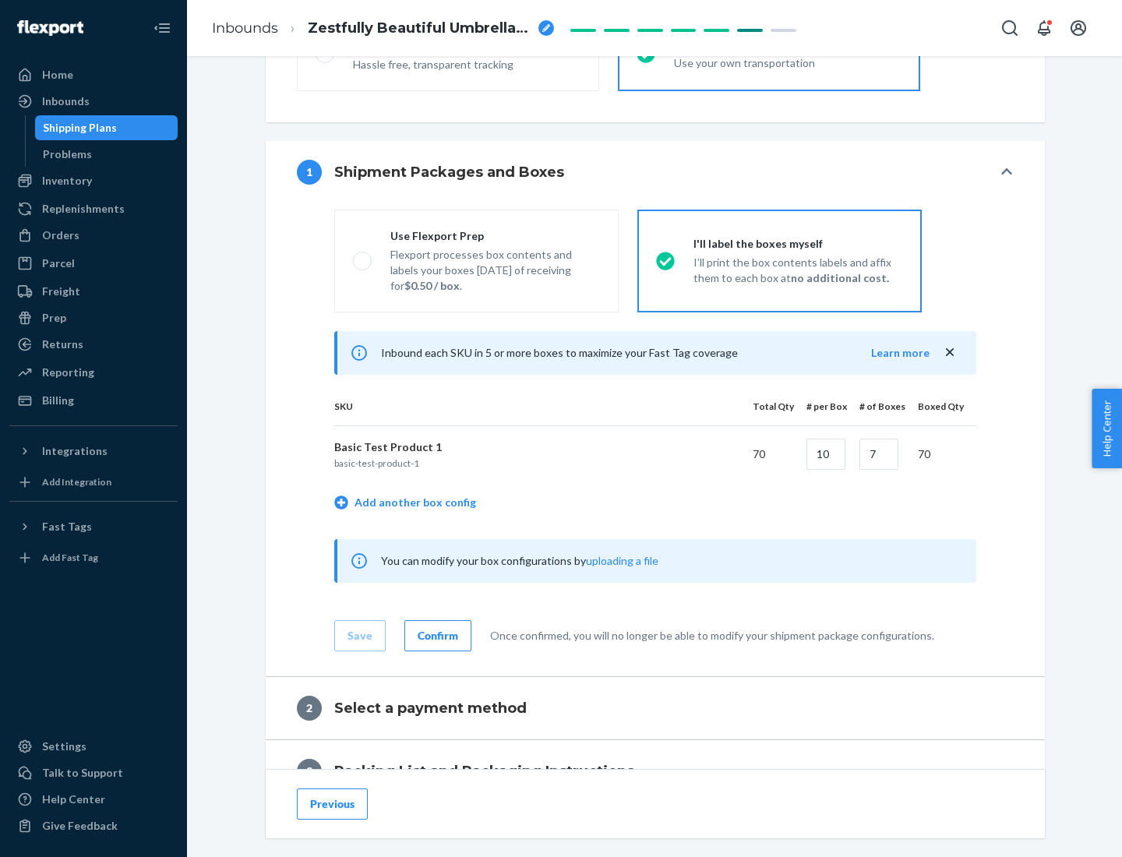
scroll to position [269, 0]
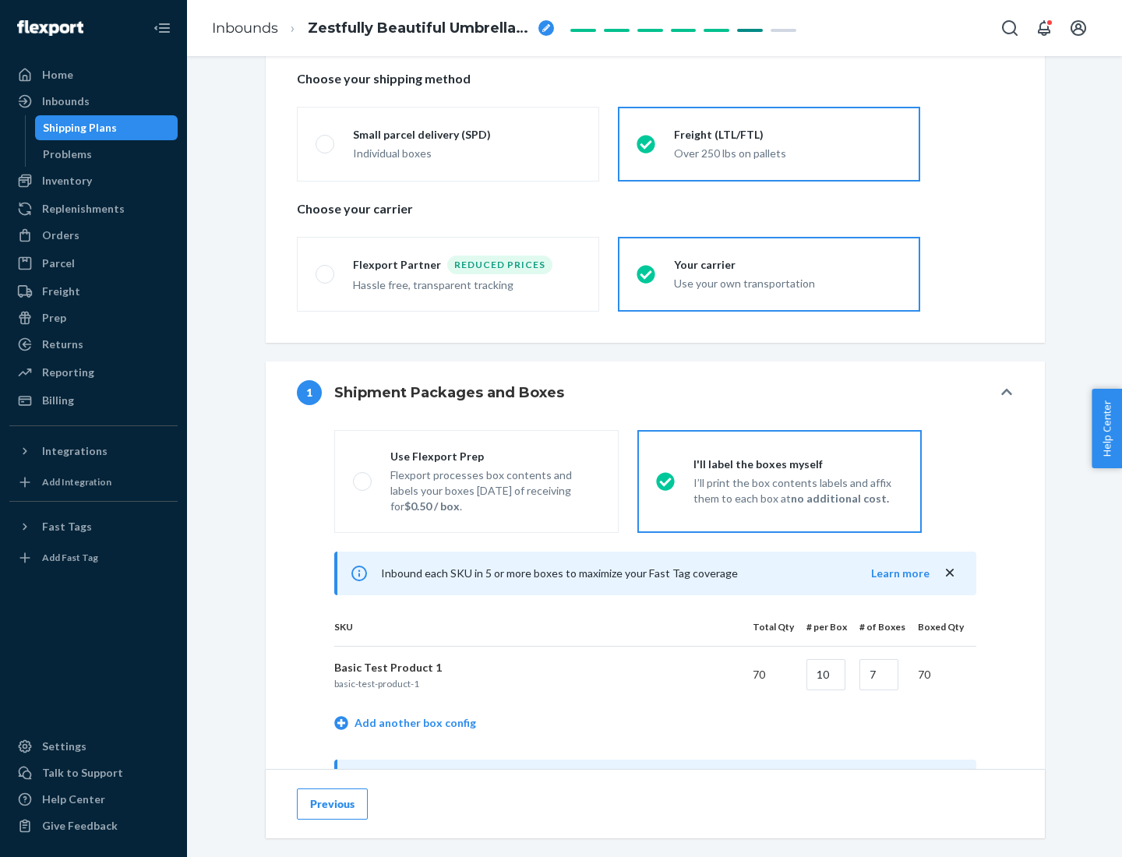
click at [495, 456] on div "Use Flexport Prep" at bounding box center [496, 457] width 210 height 16
click at [363, 476] on input "Use Flexport Prep Flexport processes box contents and labels your boxes [DATE] …" at bounding box center [358, 481] width 10 height 10
radio input "true"
radio input "false"
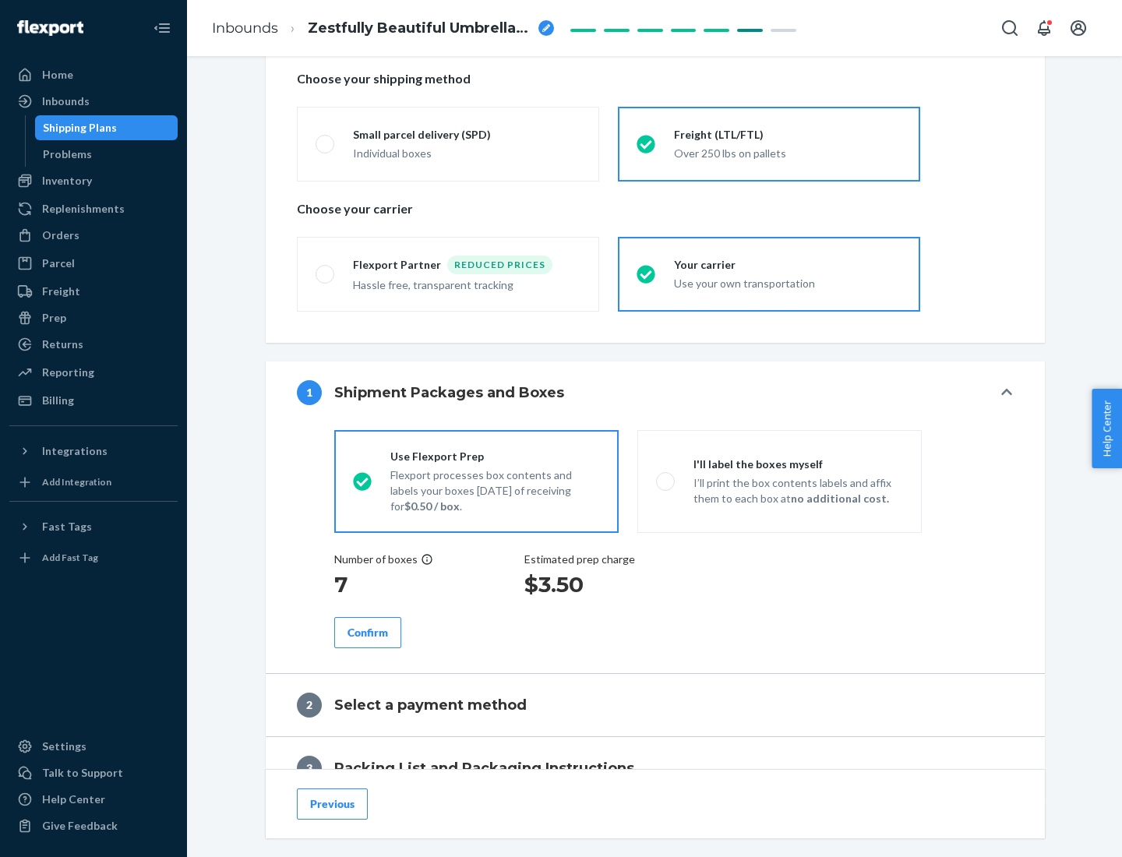
scroll to position [445, 0]
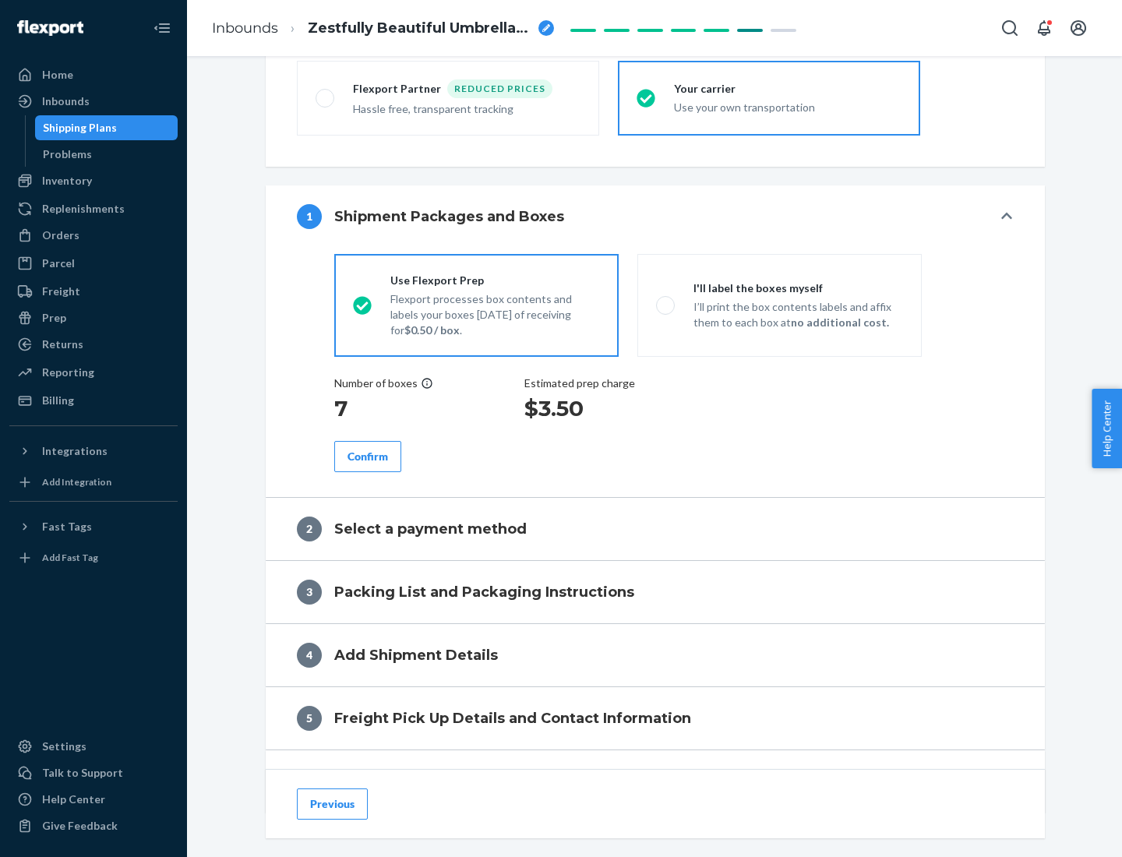
click at [368, 456] on div "Confirm" at bounding box center [368, 457] width 41 height 16
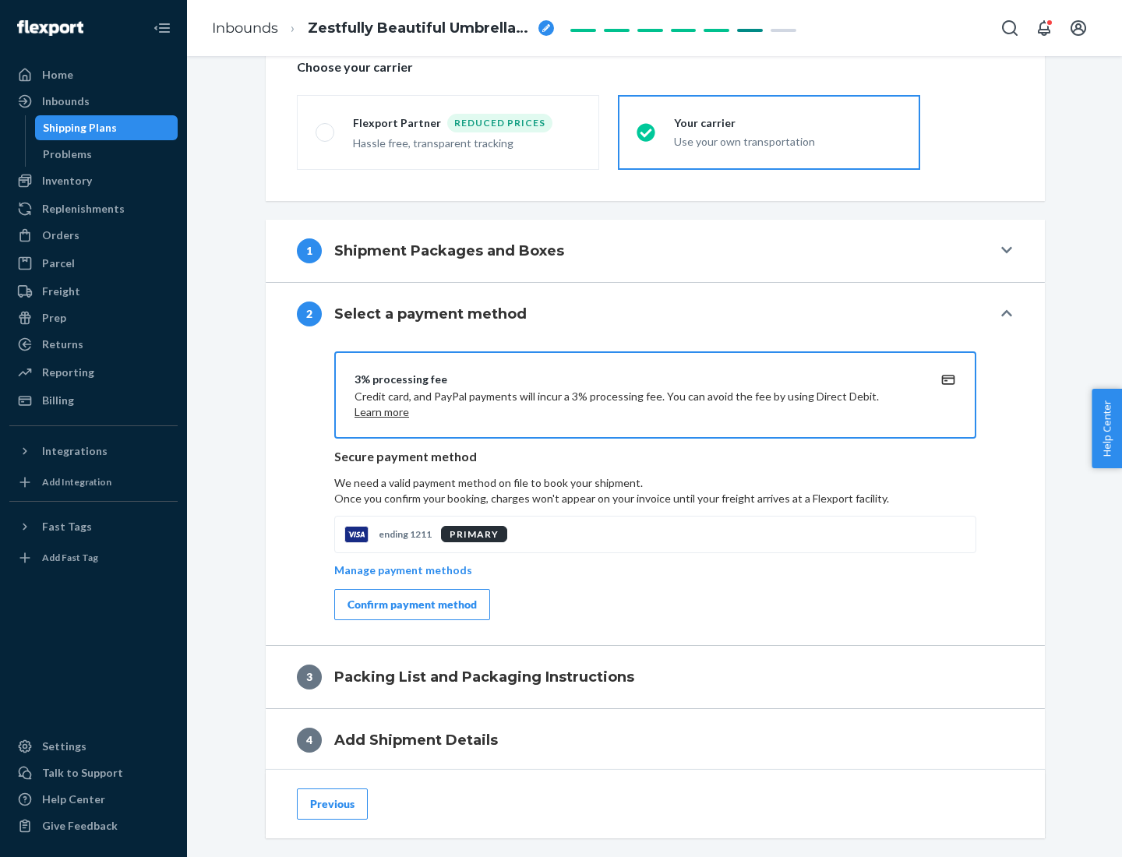
scroll to position [559, 0]
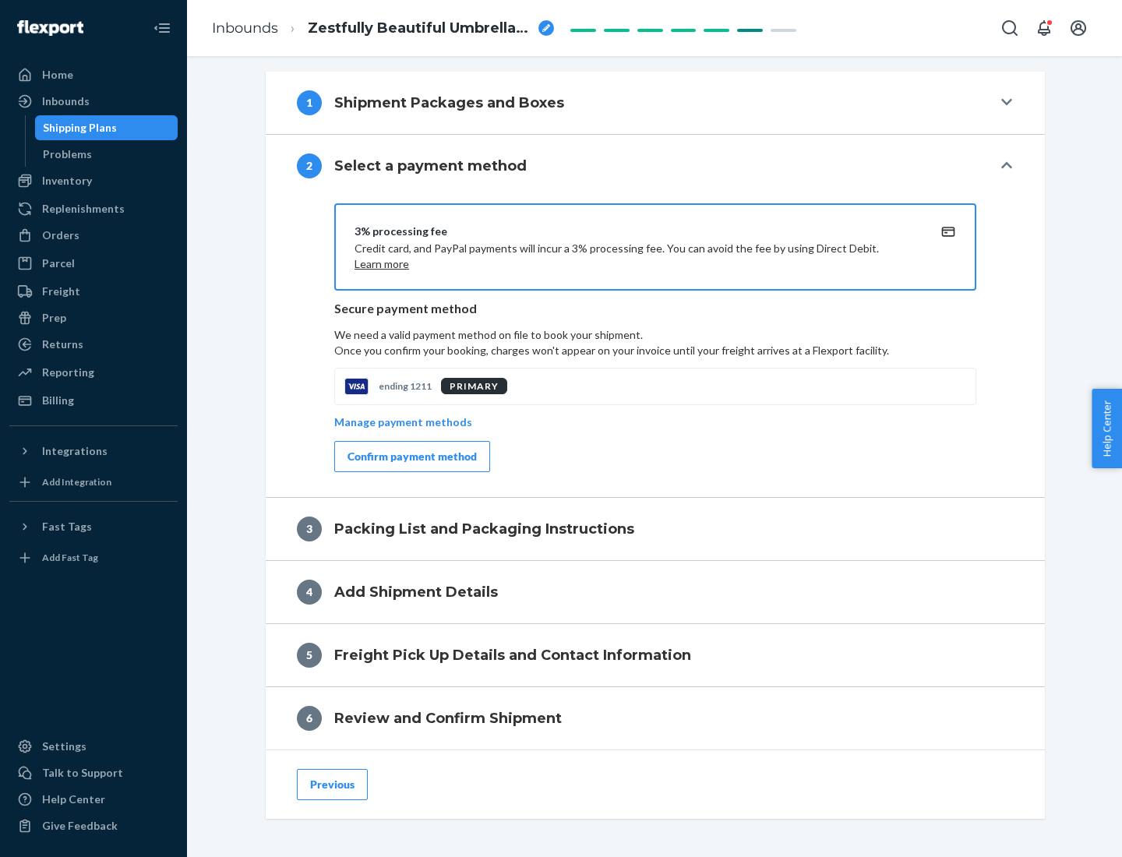
click at [411, 457] on div "Confirm payment method" at bounding box center [412, 457] width 129 height 16
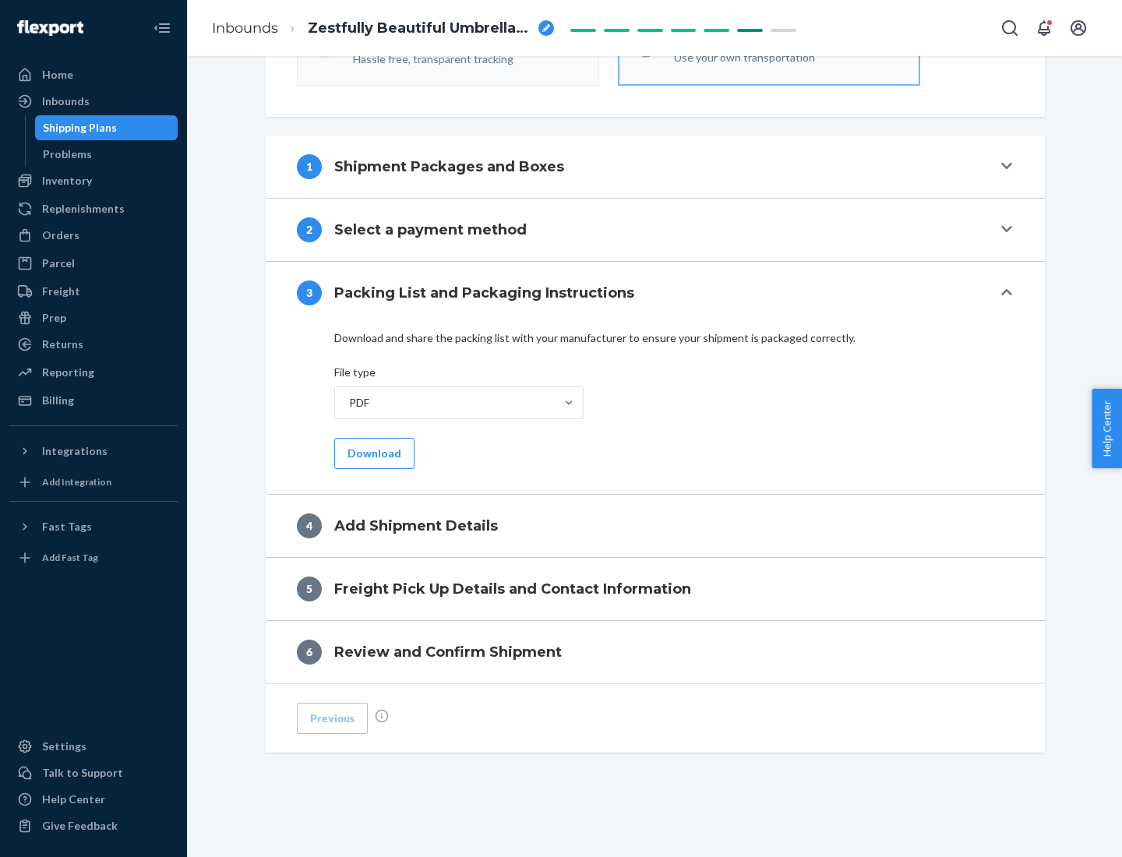
scroll to position [492, 0]
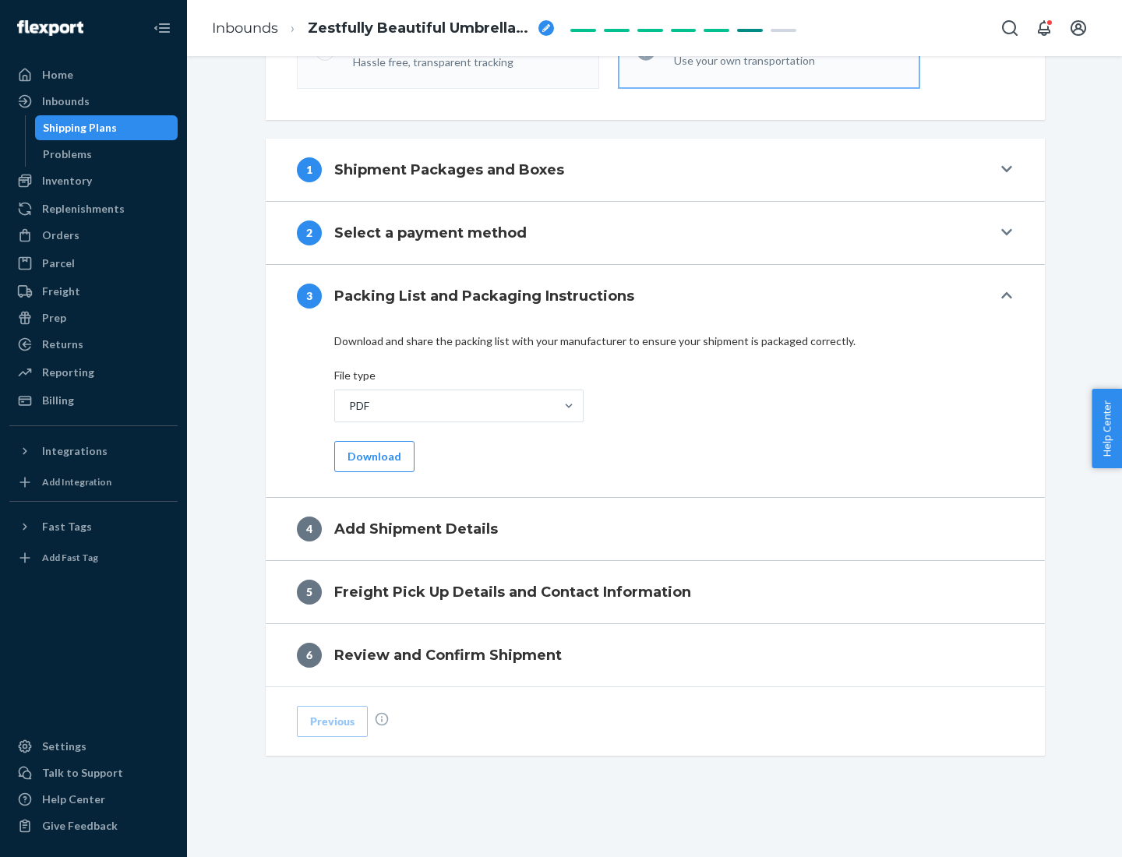
click at [373, 456] on button "Download" at bounding box center [374, 456] width 80 height 31
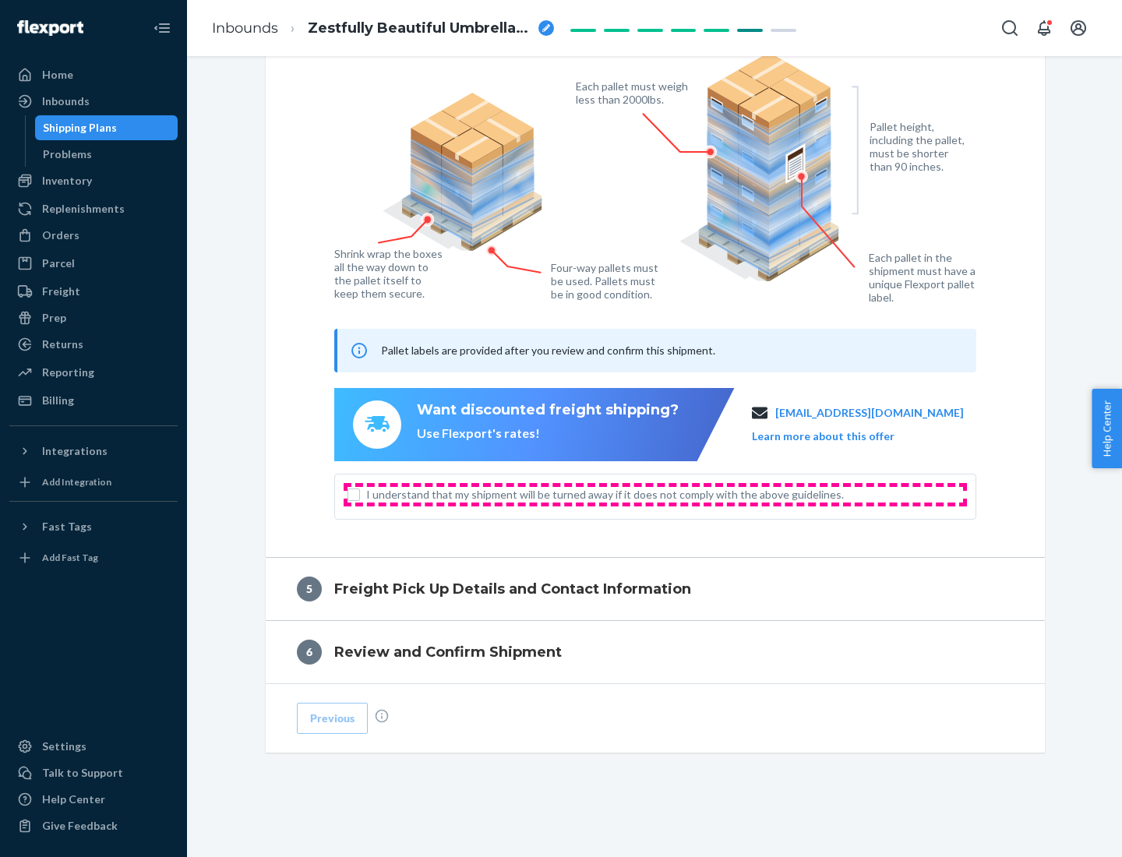
click at [656, 494] on span "I understand that my shipment will be turned away if it does not comply with th…" at bounding box center [664, 495] width 597 height 16
click at [360, 494] on input "I understand that my shipment will be turned away if it does not comply with th…" at bounding box center [354, 495] width 12 height 12
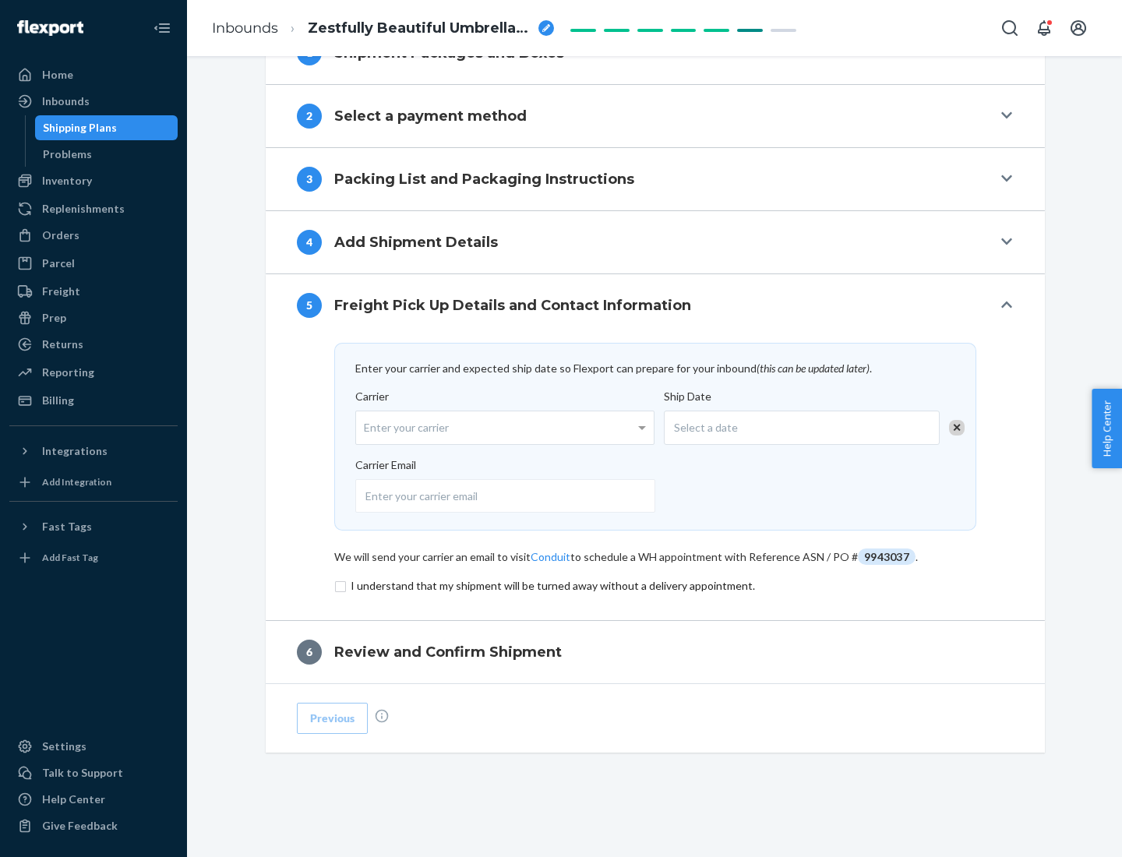
scroll to position [609, 0]
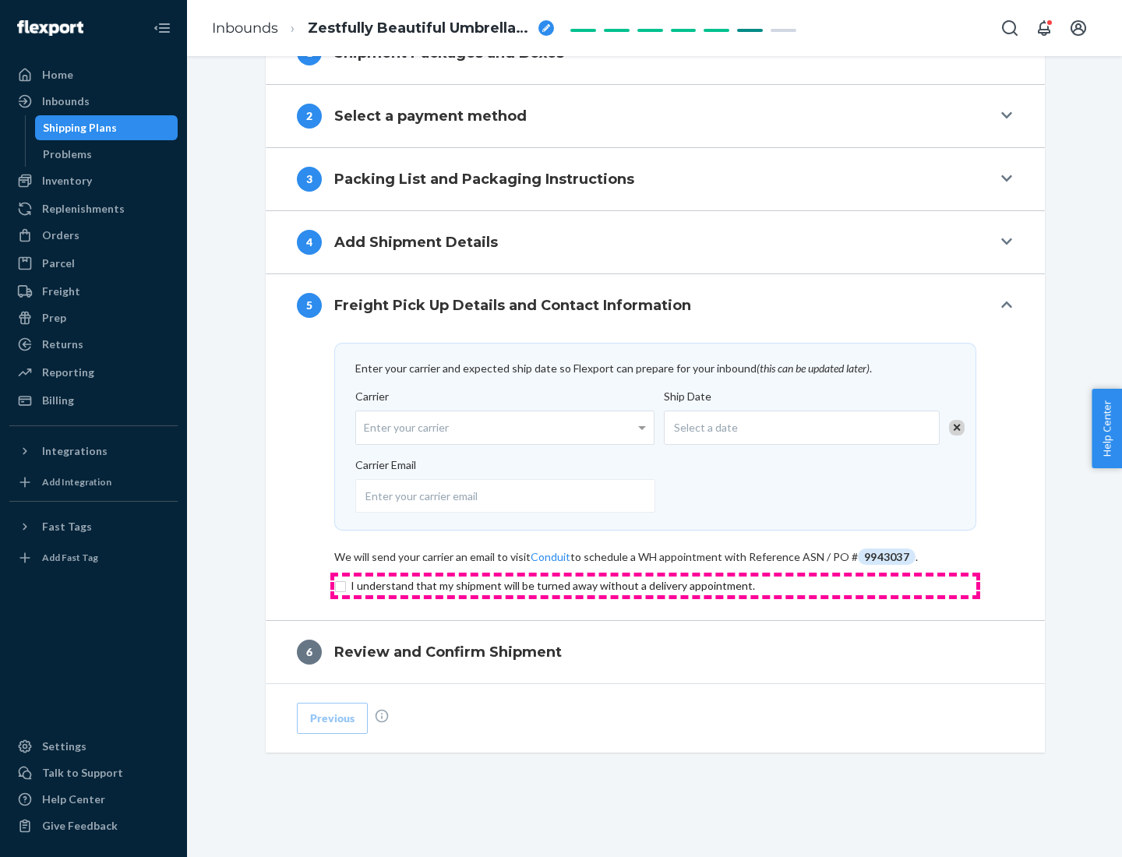
click at [656, 585] on input "checkbox" at bounding box center [655, 586] width 642 height 19
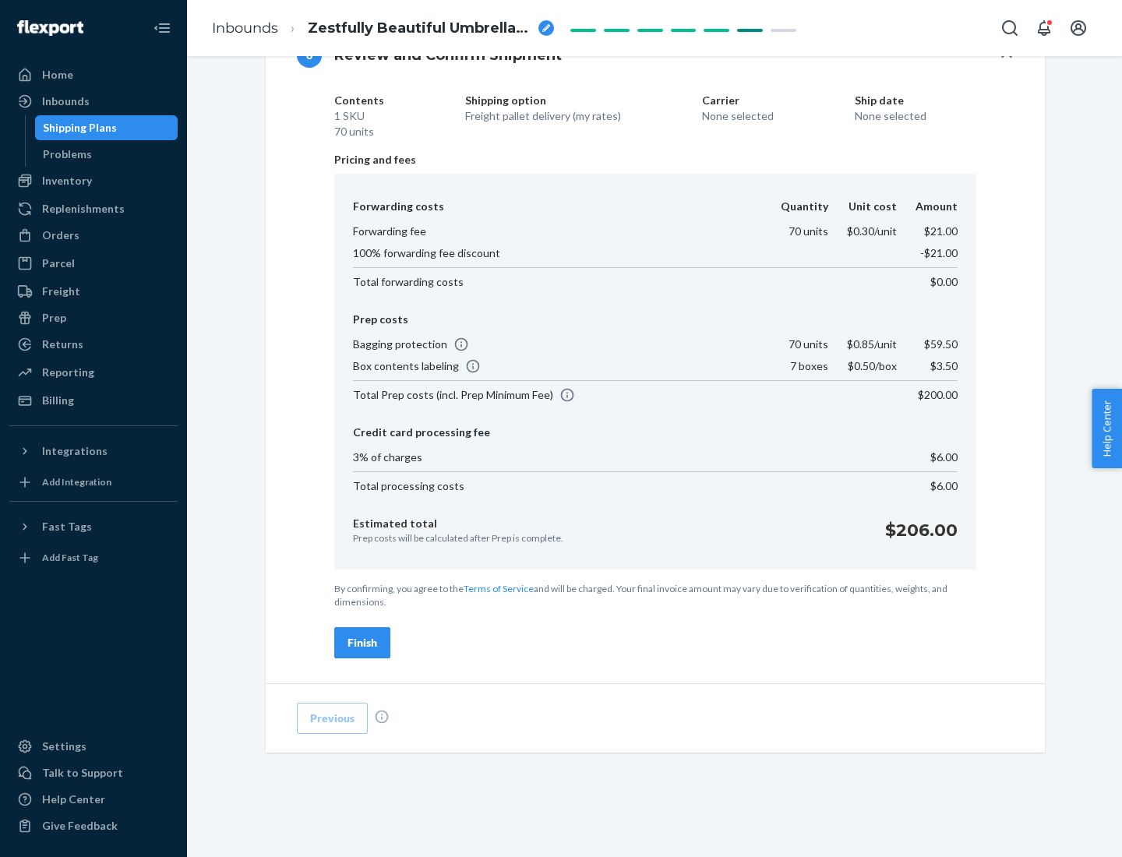
click at [362, 643] on div "Finish" at bounding box center [363, 643] width 30 height 16
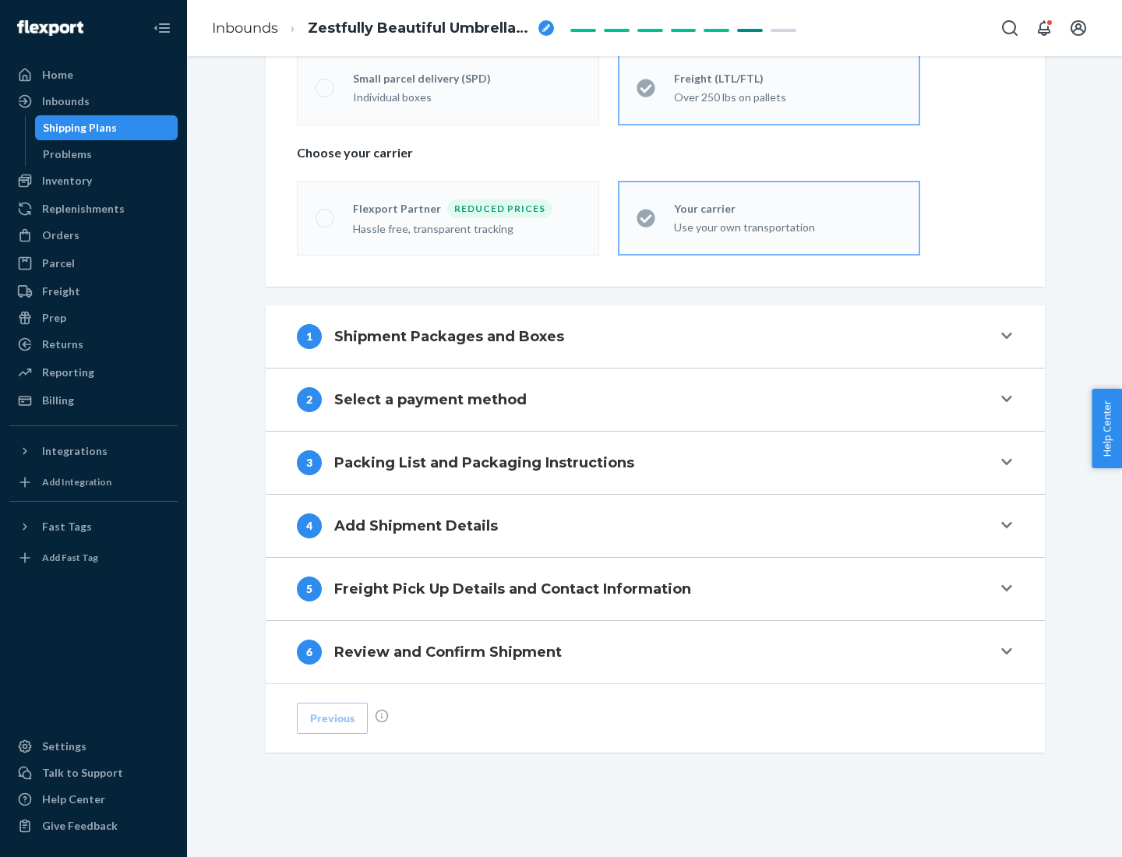
scroll to position [325, 0]
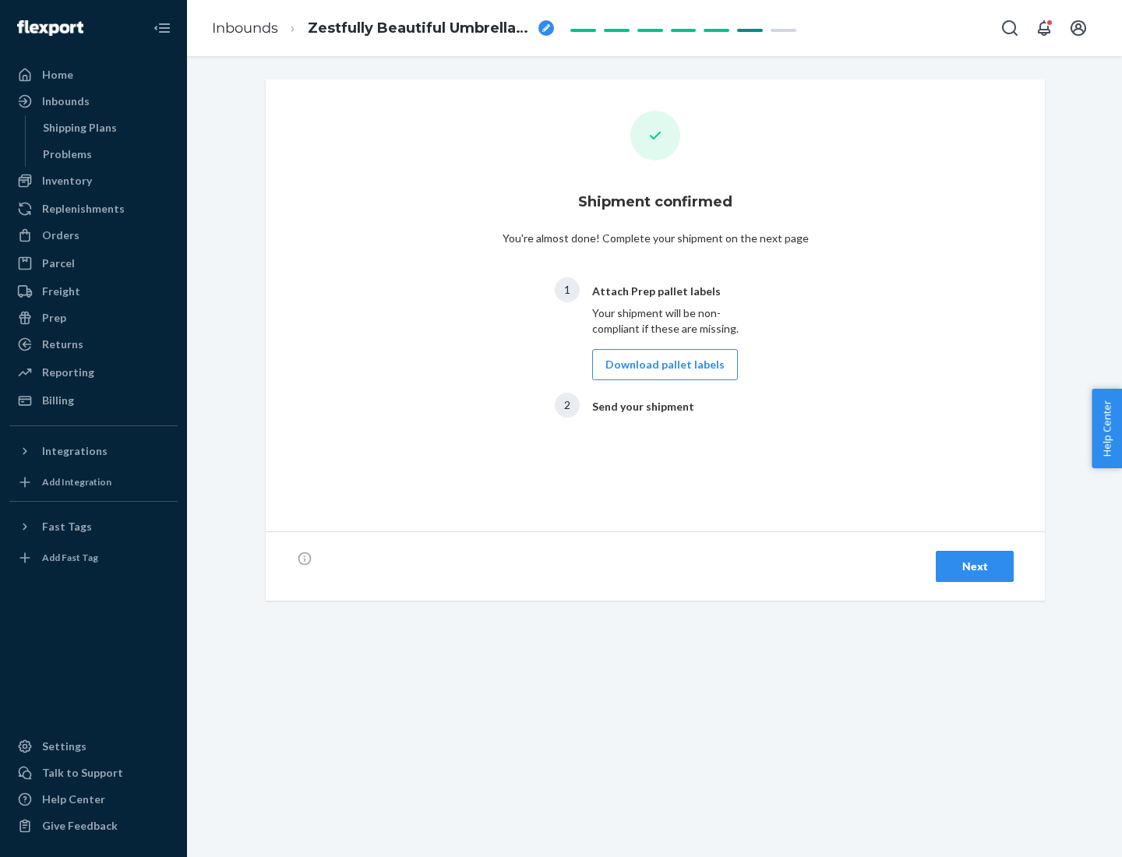
click at [661, 365] on button "Download pallet labels" at bounding box center [665, 364] width 146 height 31
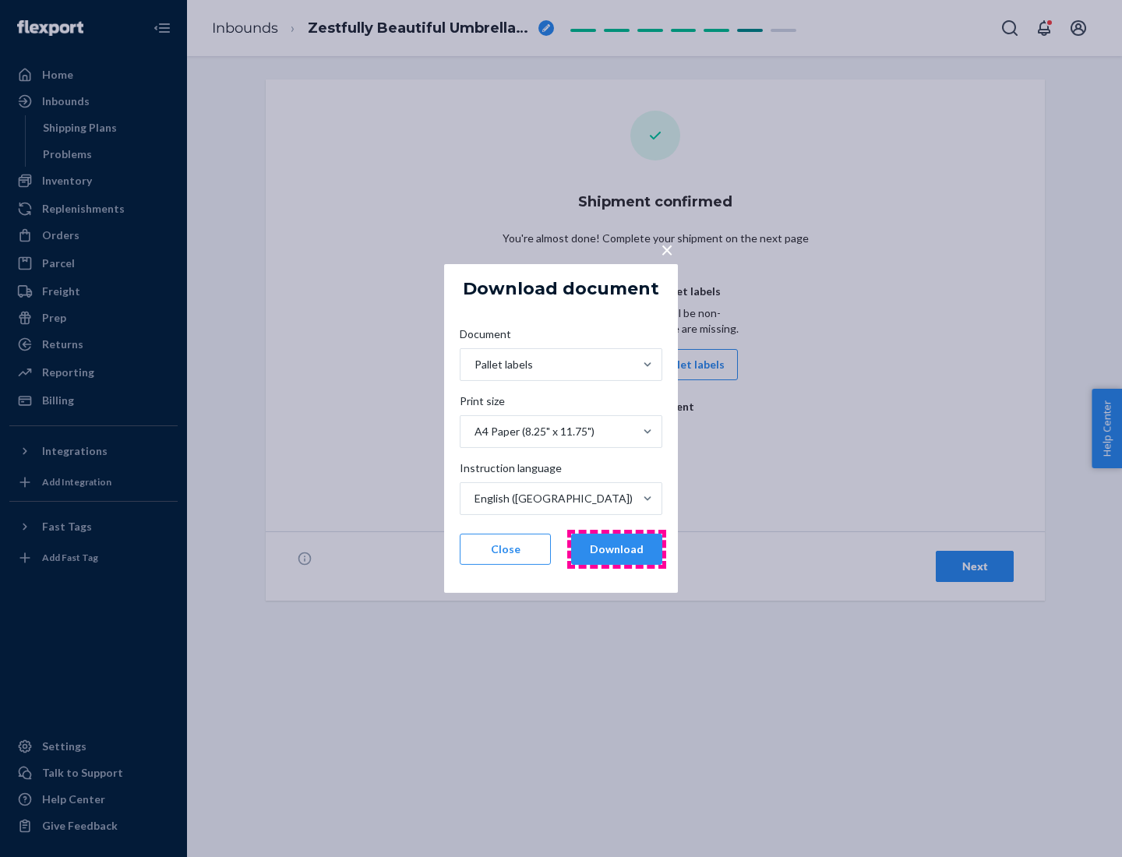
click at [617, 550] on button "Download" at bounding box center [616, 549] width 91 height 31
click at [666, 249] on span "×" at bounding box center [667, 249] width 12 height 27
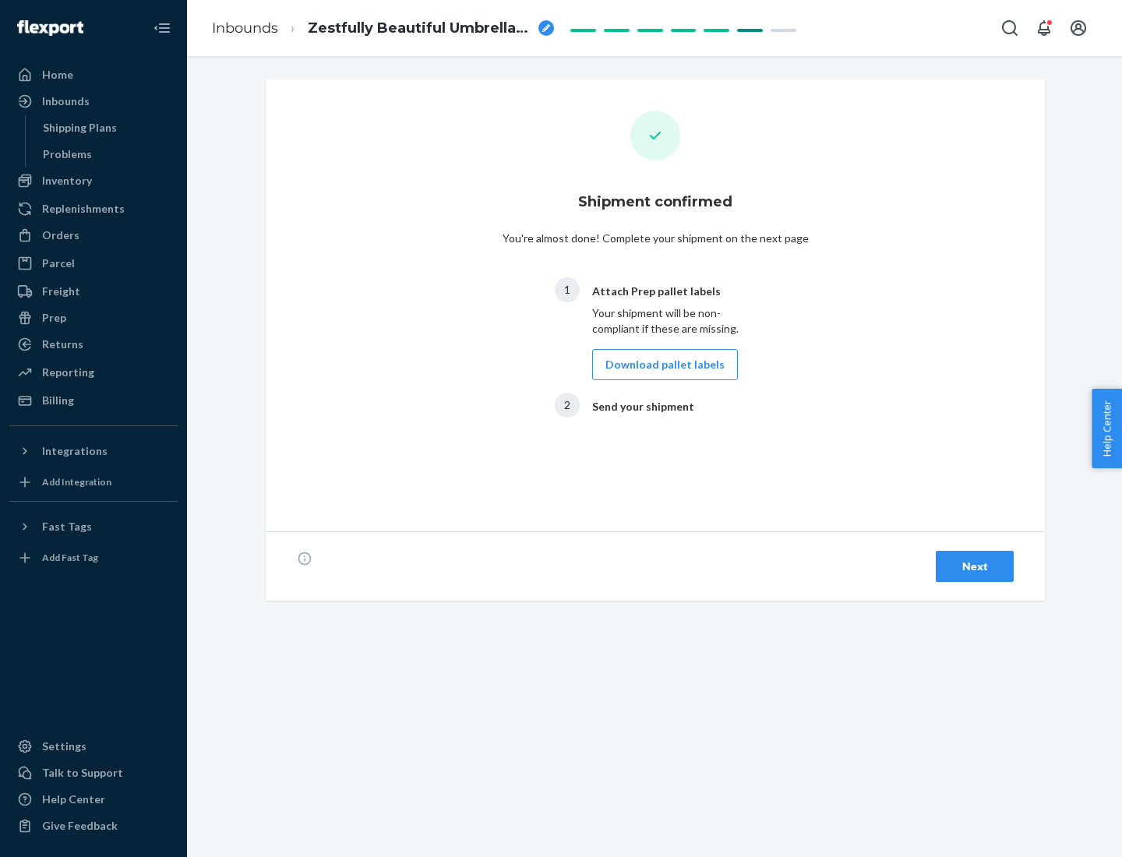
click at [975, 567] on div "Next" at bounding box center [974, 567] width 51 height 16
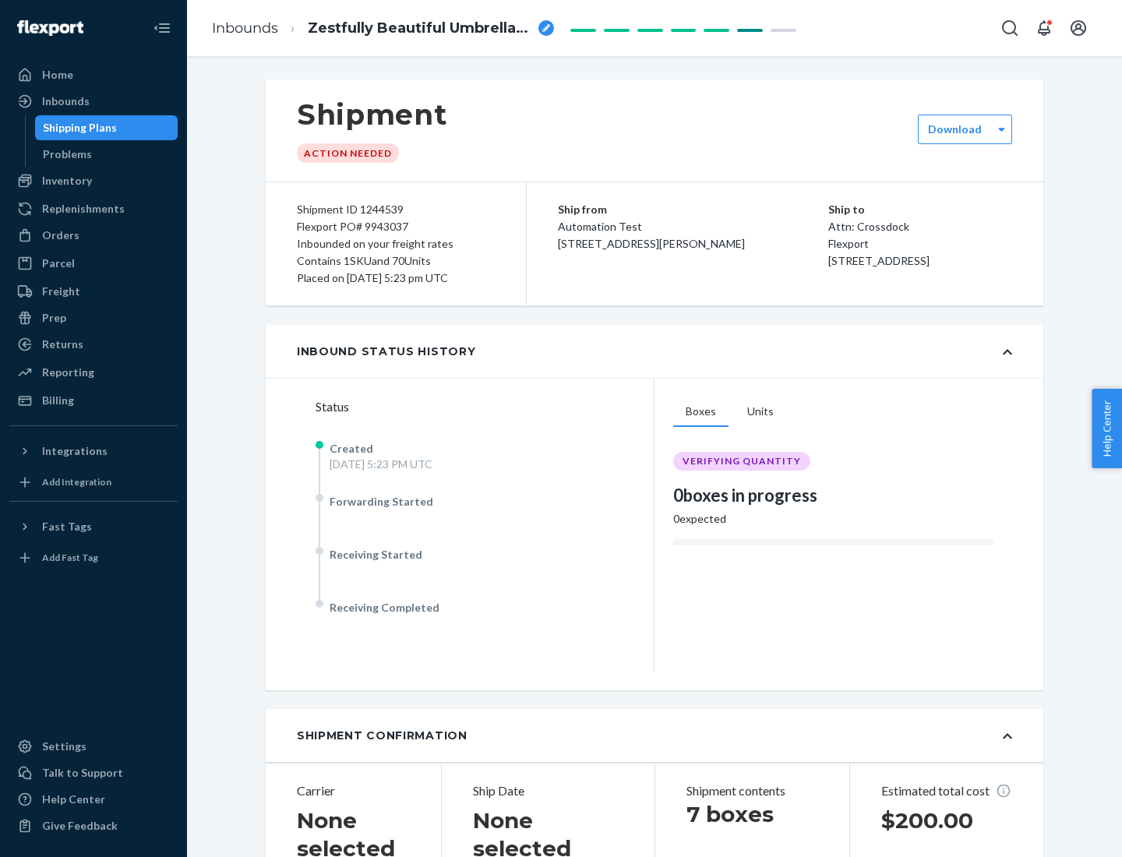
scroll to position [334, 0]
